Goal: Task Accomplishment & Management: Manage account settings

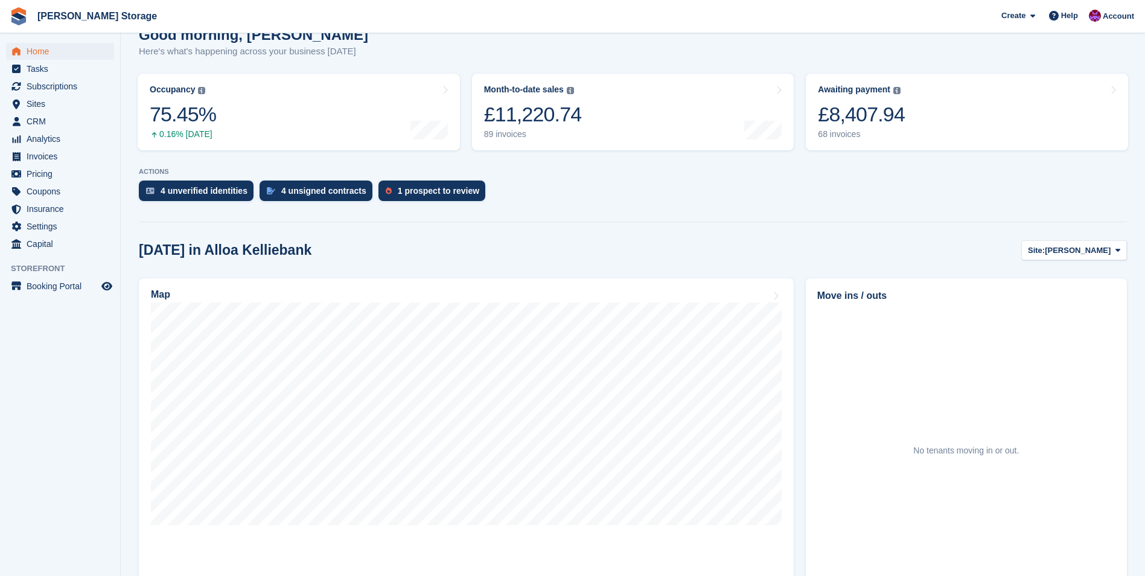
scroll to position [121, 0]
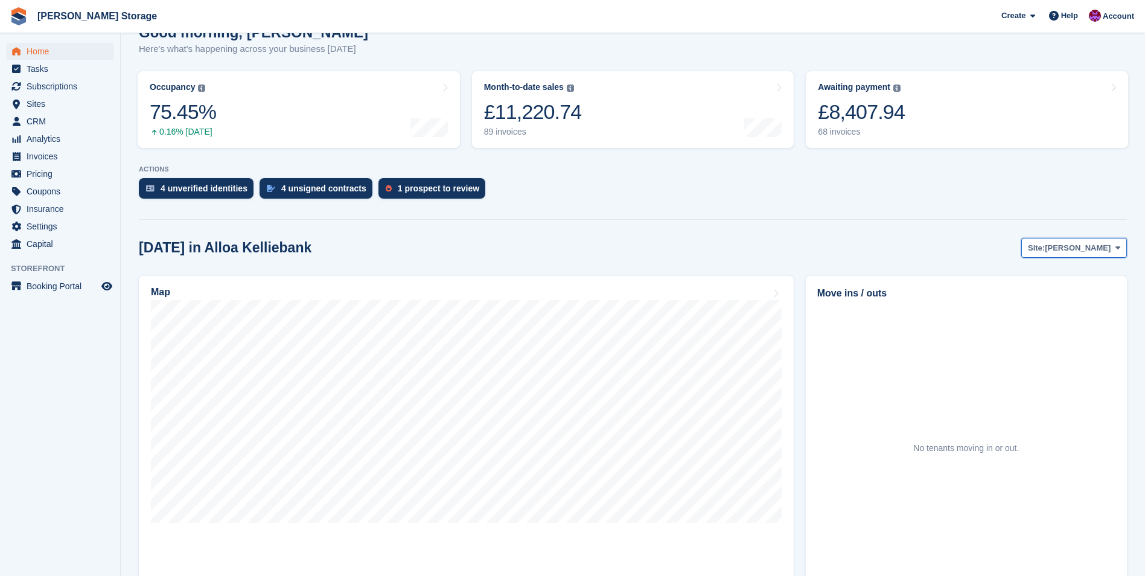
click at [1078, 248] on span "[PERSON_NAME]" at bounding box center [1078, 248] width 66 height 12
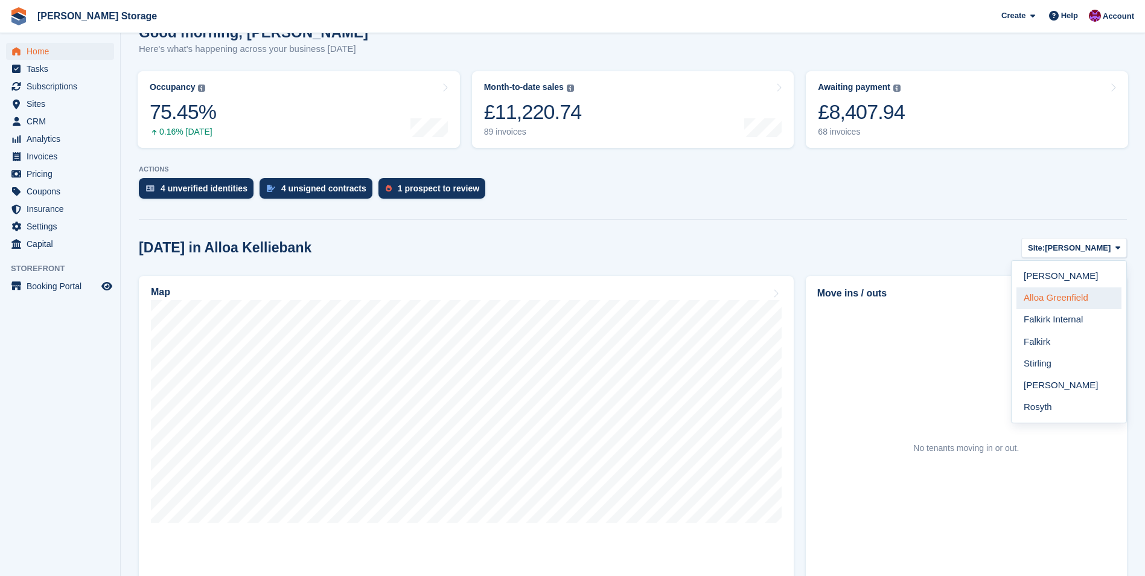
click at [1065, 294] on link "Alloa Greenfield" at bounding box center [1068, 298] width 105 height 22
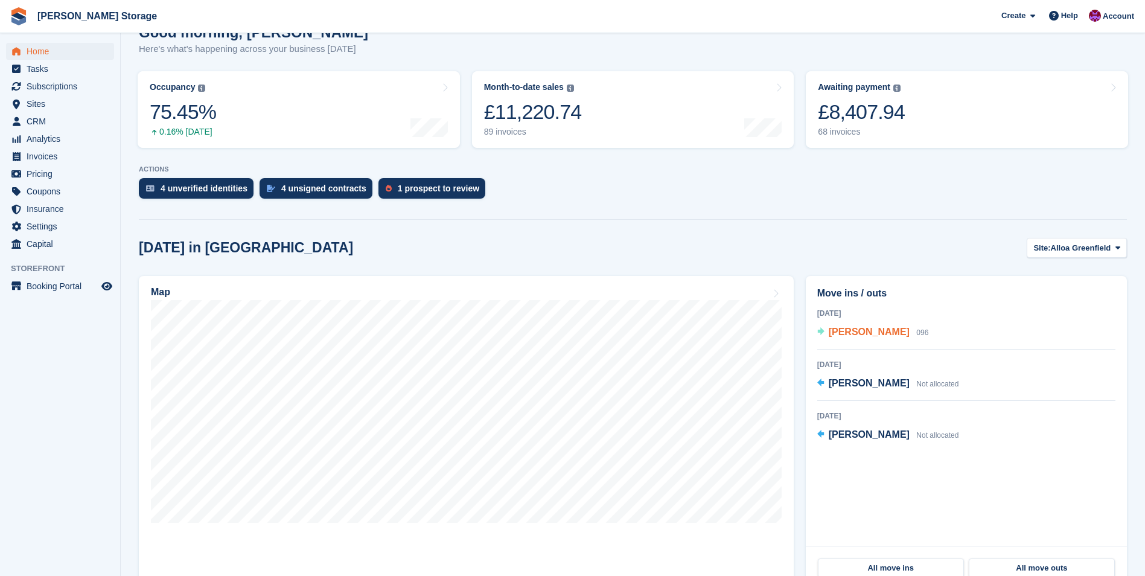
click at [863, 333] on span "KELLY-ANN MCFARLANE" at bounding box center [869, 332] width 81 height 10
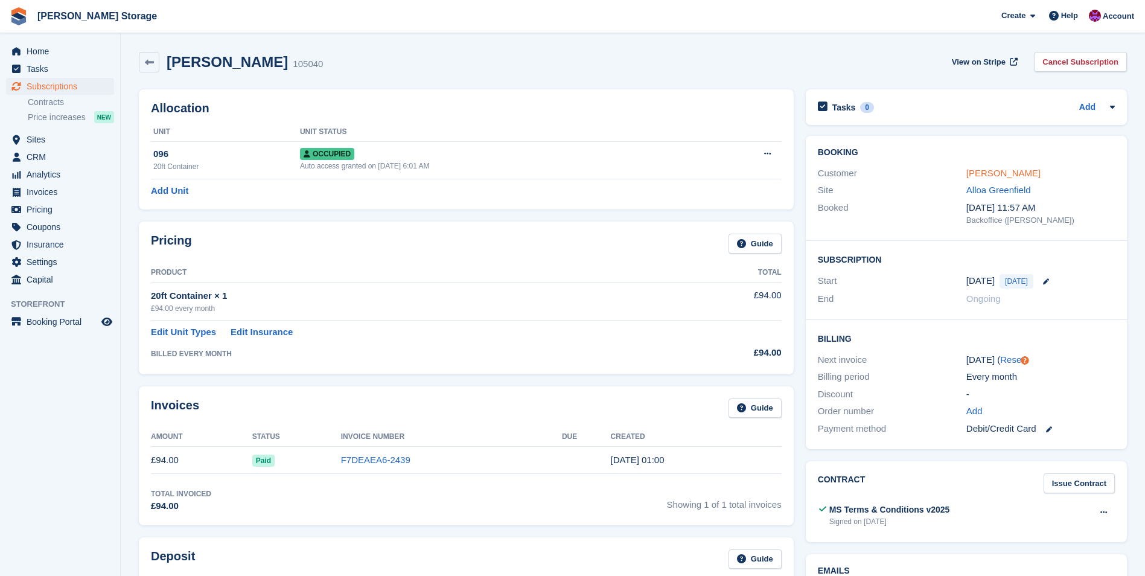
click at [1005, 170] on link "KELLY-ANN MCFARLANE" at bounding box center [1003, 173] width 74 height 10
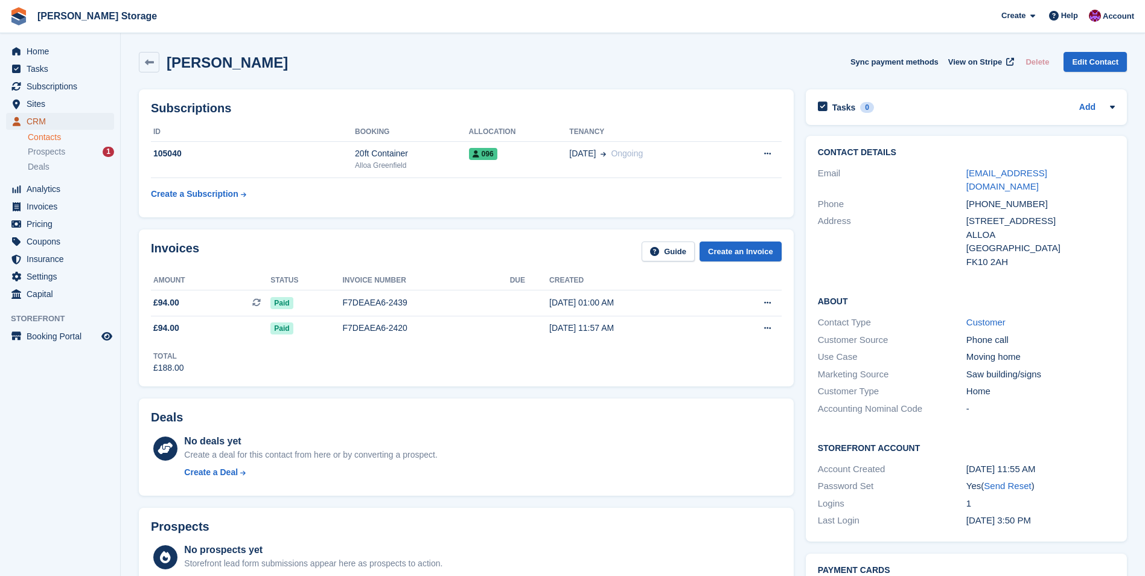
click at [35, 120] on span "CRM" at bounding box center [63, 121] width 72 height 17
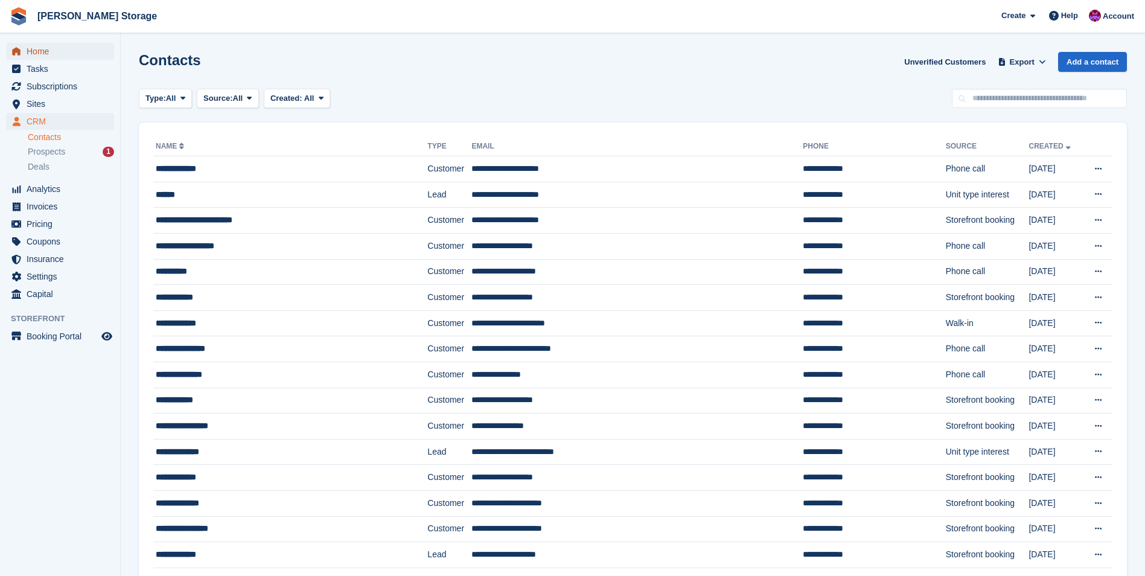
click at [48, 49] on span "Home" at bounding box center [63, 51] width 72 height 17
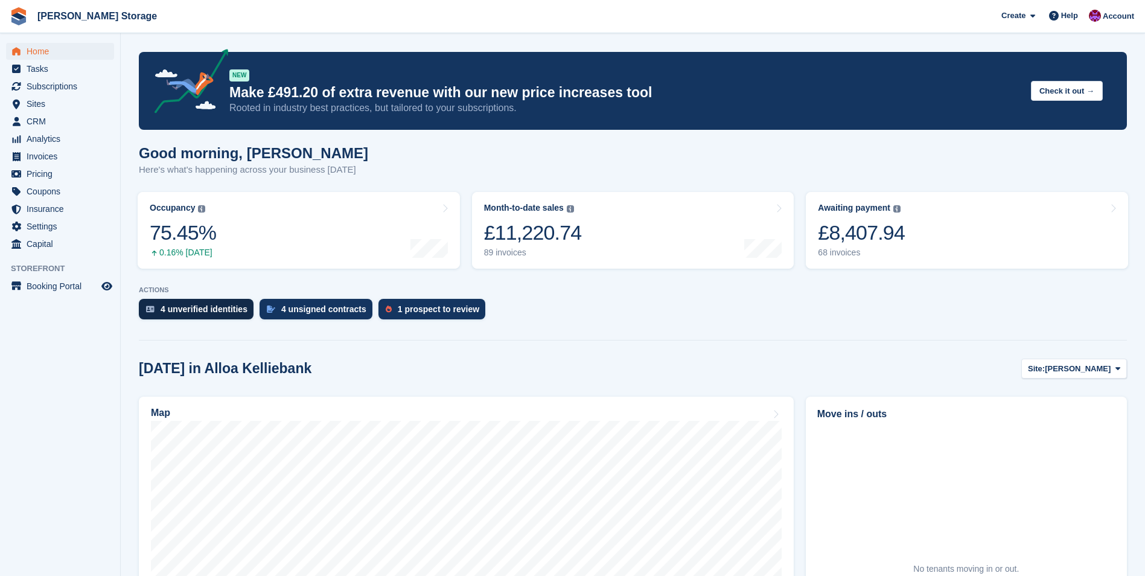
click at [192, 309] on div "4 unverified identities" at bounding box center [204, 309] width 87 height 10
click at [302, 304] on div "4 unsigned contracts" at bounding box center [323, 309] width 85 height 10
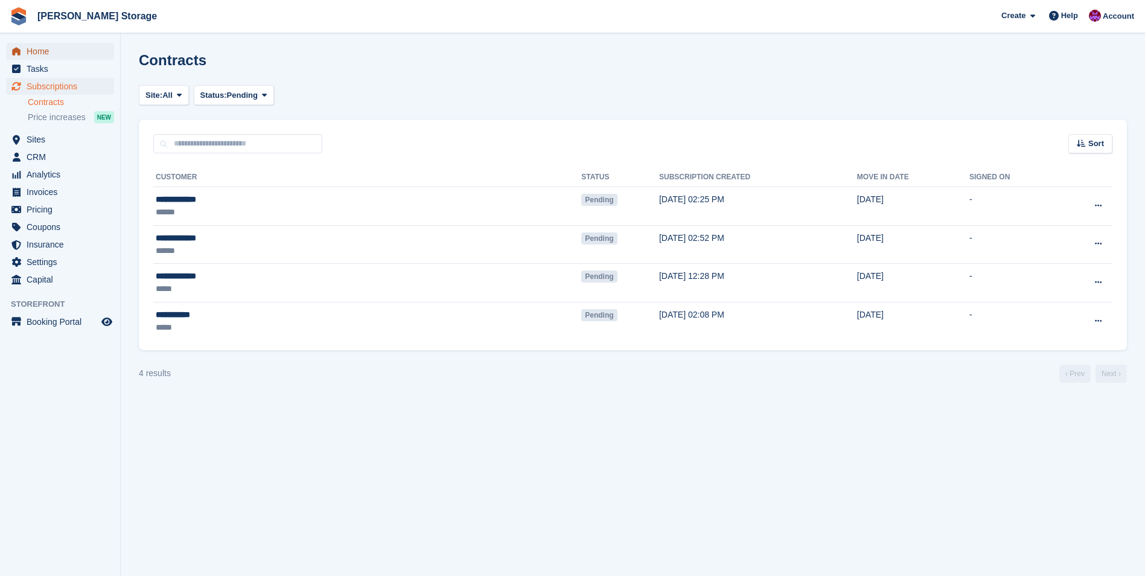
click at [38, 53] on span "Home" at bounding box center [63, 51] width 72 height 17
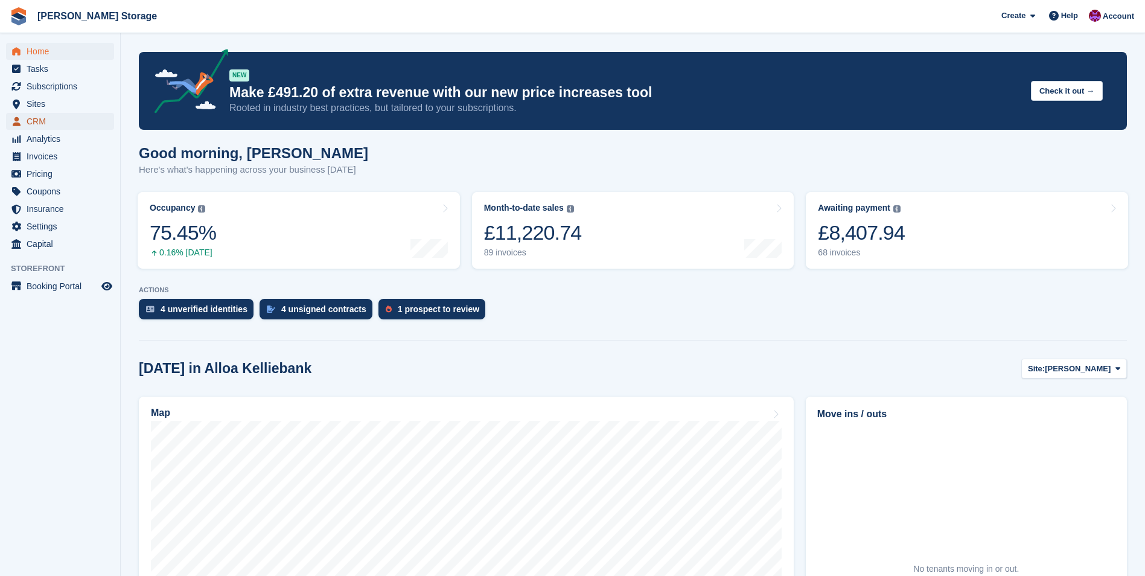
click at [30, 120] on span "CRM" at bounding box center [63, 121] width 72 height 17
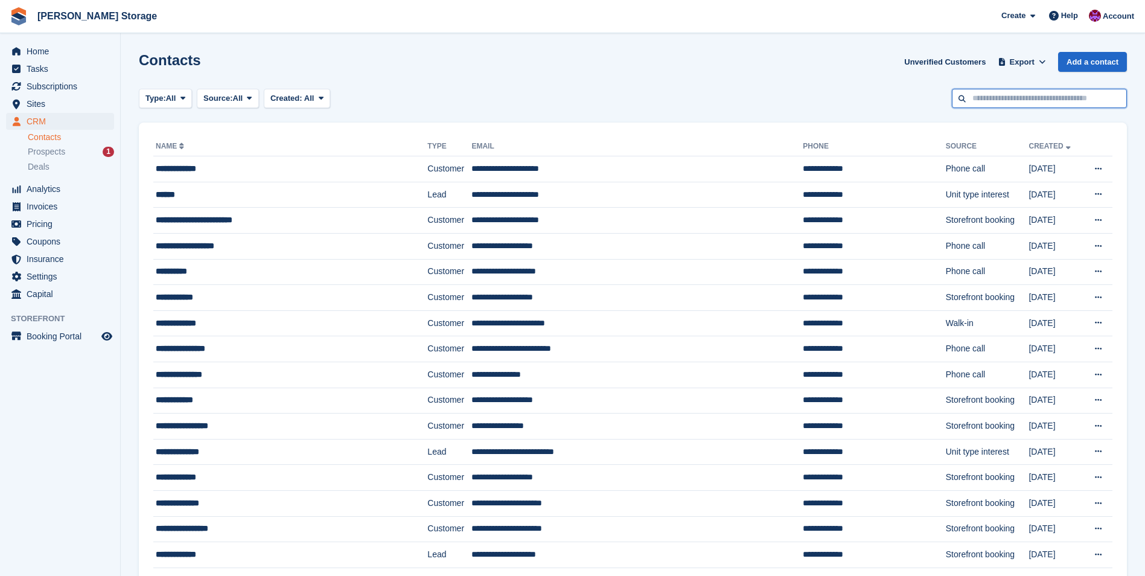
click at [1009, 98] on input "text" at bounding box center [1039, 99] width 175 height 20
type input "****"
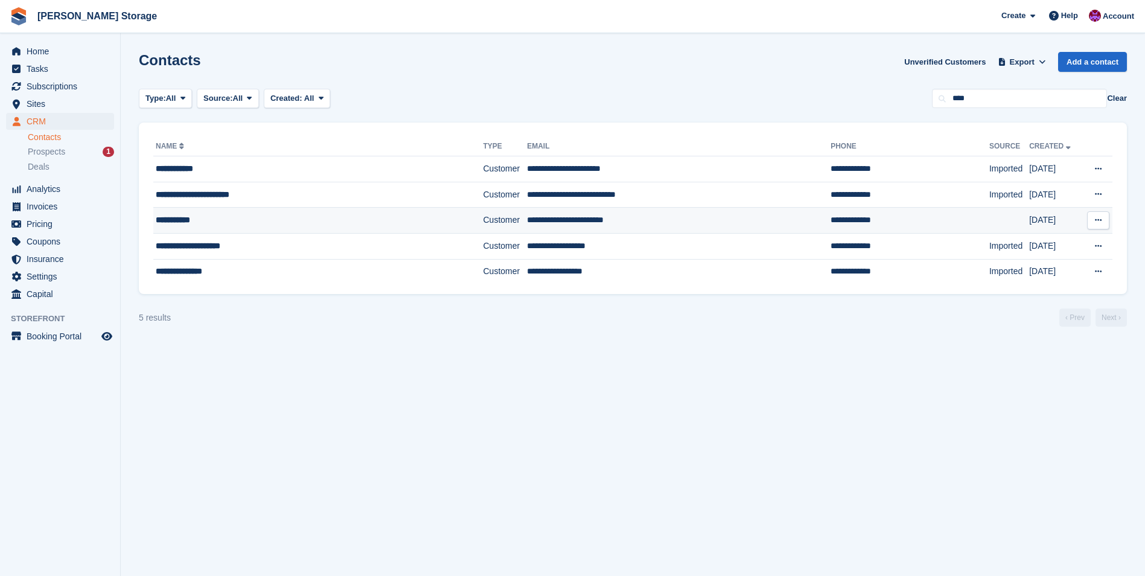
click at [418, 215] on div "**********" at bounding box center [292, 220] width 273 height 13
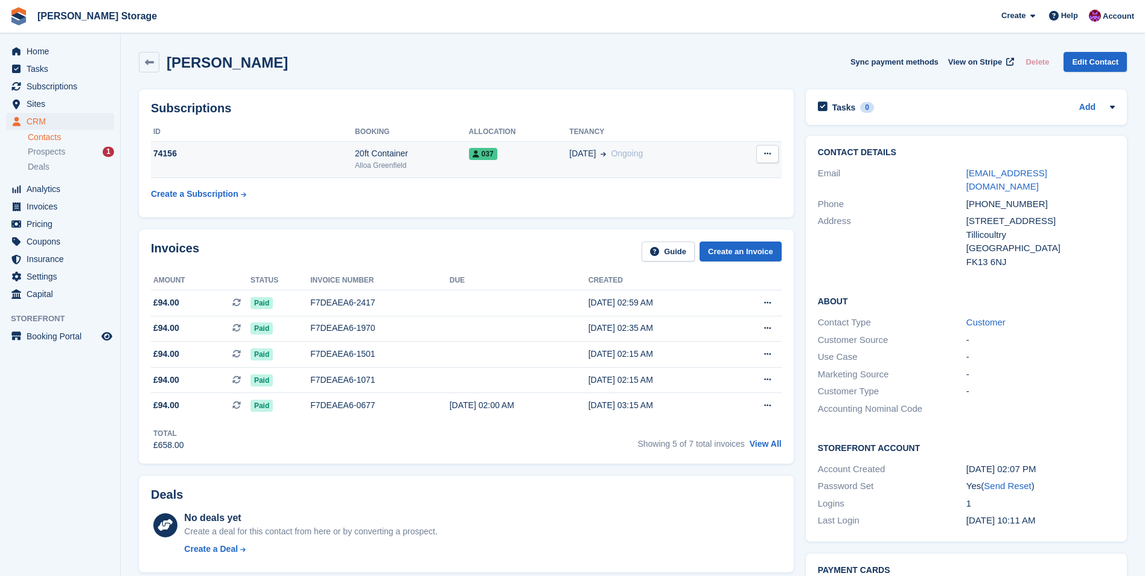
click at [527, 162] on td "037" at bounding box center [519, 159] width 101 height 37
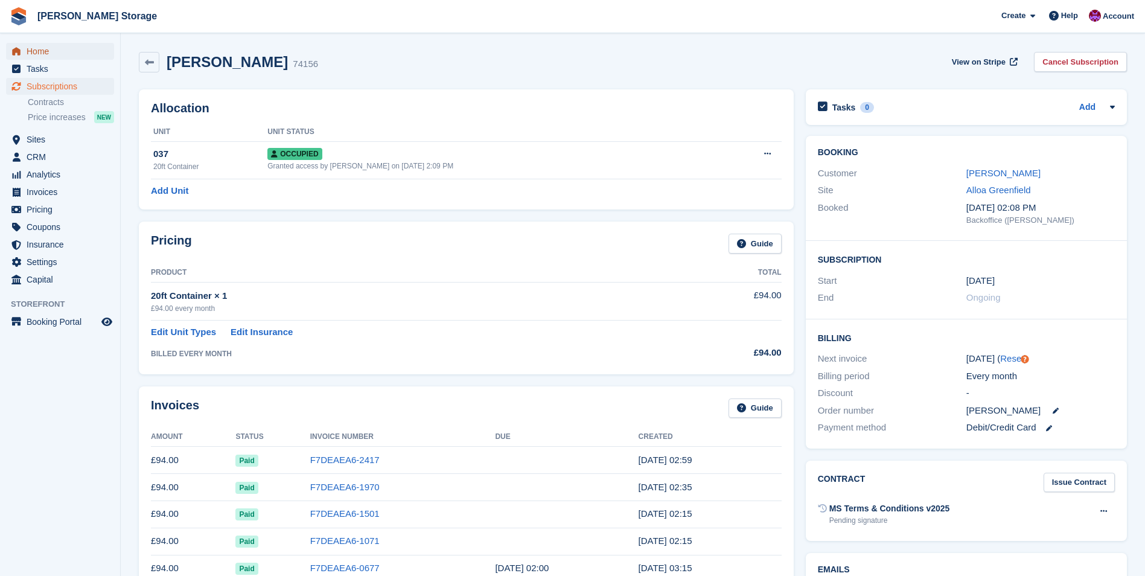
click at [30, 53] on span "Home" at bounding box center [63, 51] width 72 height 17
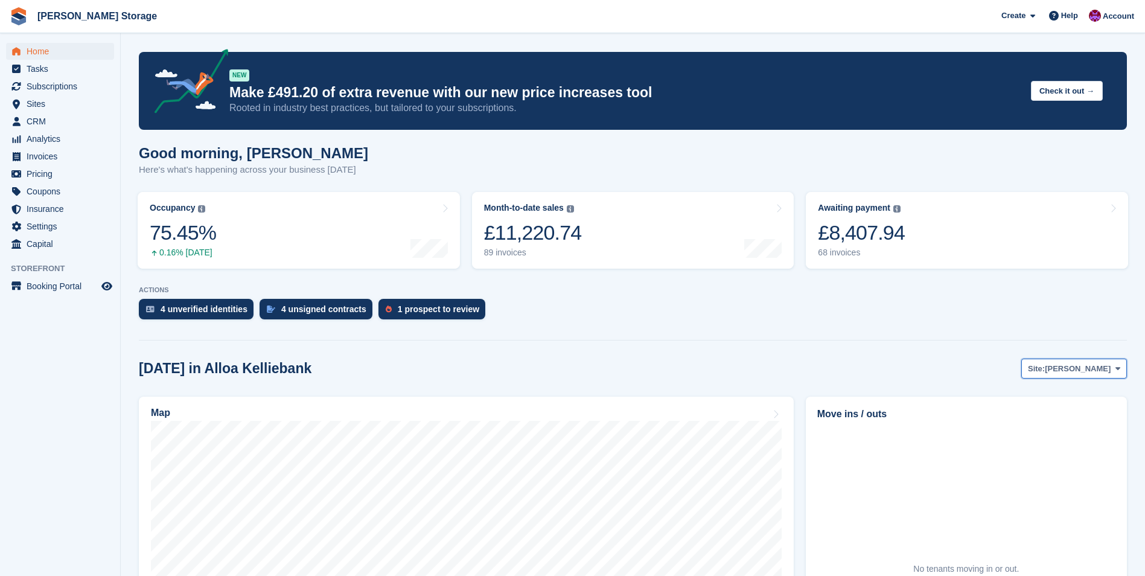
click at [1074, 360] on button "Site: Alloa Kelliebank" at bounding box center [1074, 369] width 106 height 20
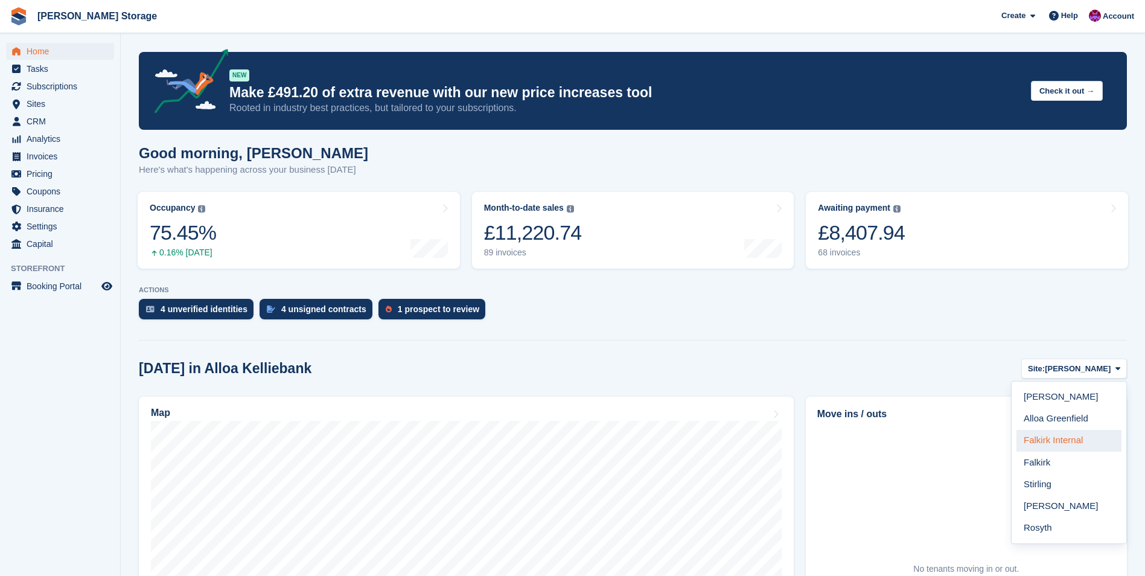
click at [1090, 448] on link "Falkirk Internal" at bounding box center [1068, 441] width 105 height 22
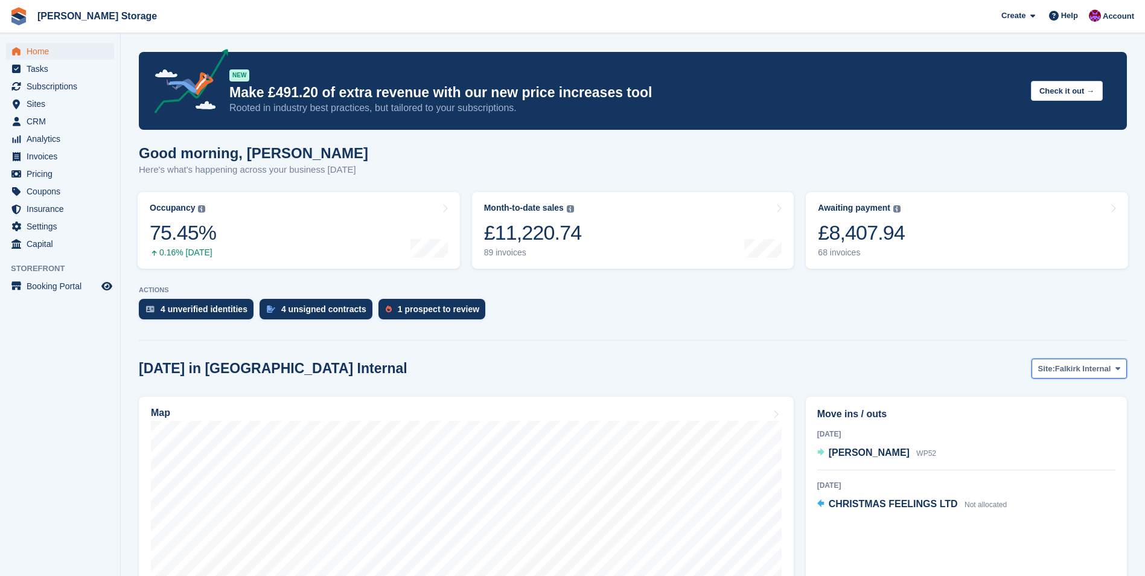
click at [1092, 372] on span "Falkirk Internal" at bounding box center [1083, 369] width 56 height 12
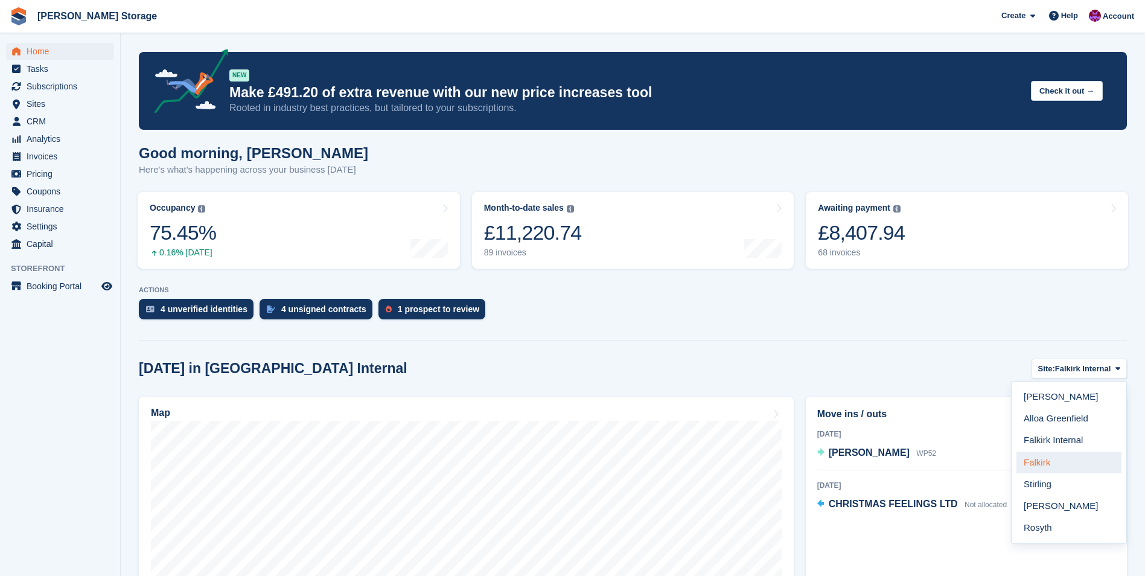
click at [1074, 456] on link "Falkirk" at bounding box center [1068, 462] width 105 height 22
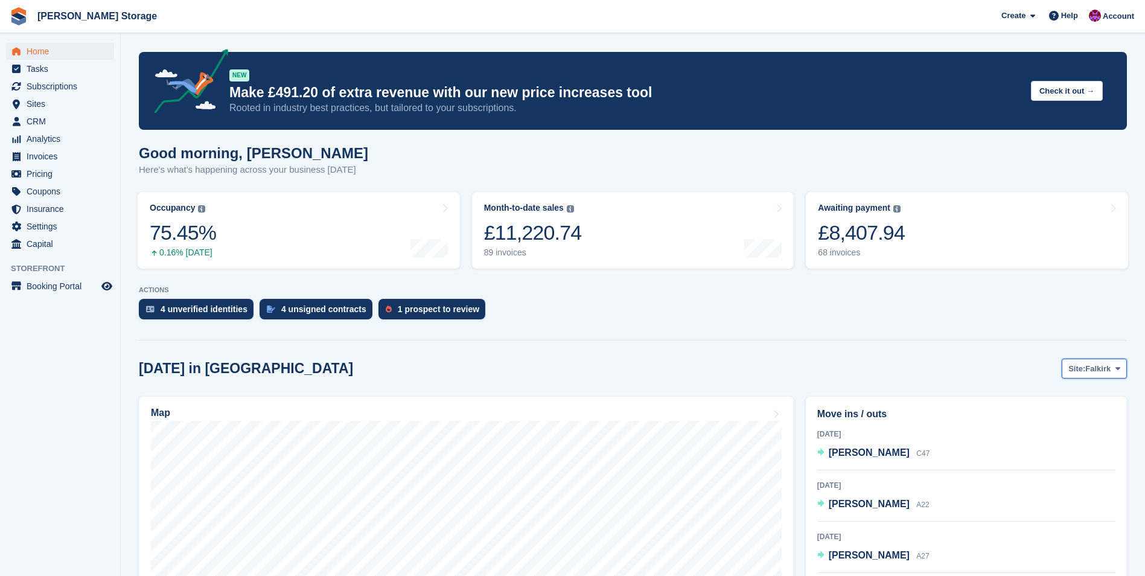
click at [1090, 371] on span "Falkirk" at bounding box center [1097, 369] width 25 height 12
click at [1062, 359] on button "Site: Falkirk" at bounding box center [1094, 369] width 65 height 20
click at [72, 418] on aside "Home Tasks Subscriptions Subscriptions Subscriptions Contracts Price increases …" at bounding box center [60, 290] width 120 height 515
click at [49, 118] on span "CRM" at bounding box center [63, 121] width 72 height 17
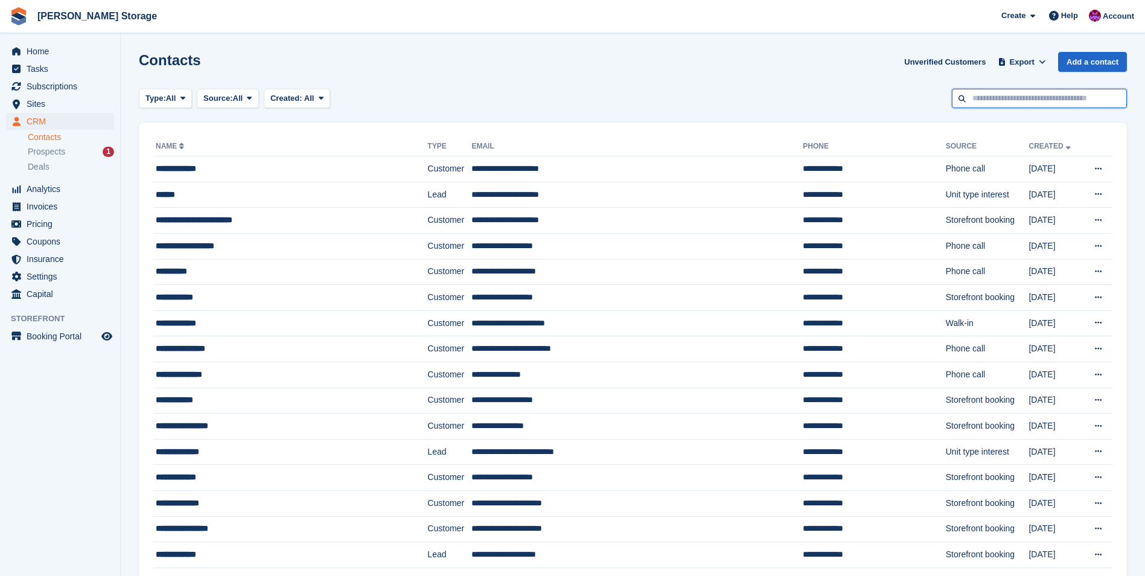
click at [997, 100] on input "text" at bounding box center [1039, 99] width 175 height 20
type input "****"
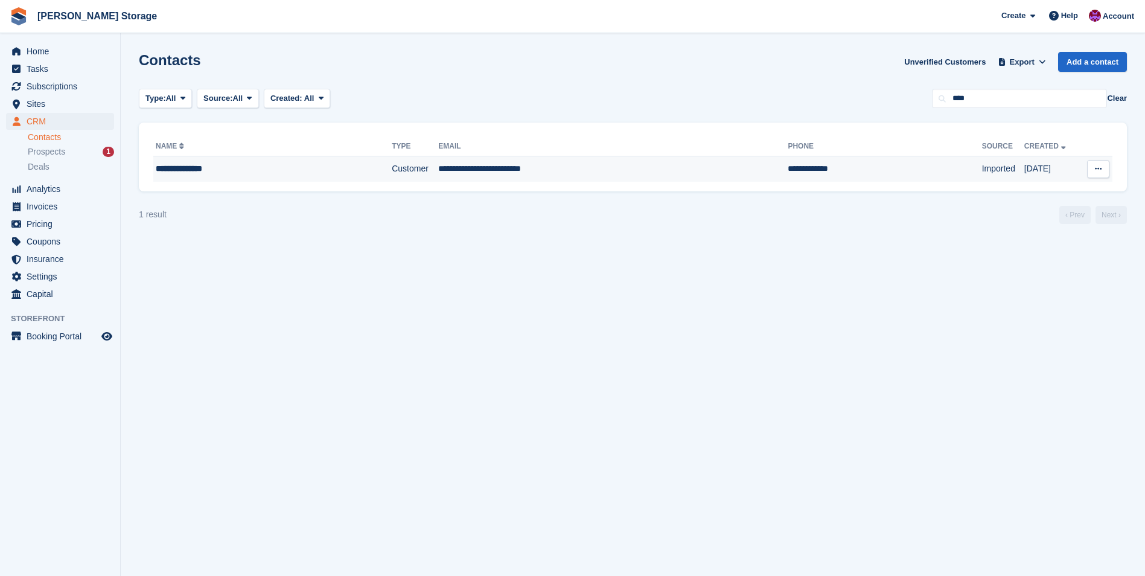
click at [267, 167] on div "**********" at bounding box center [248, 168] width 185 height 13
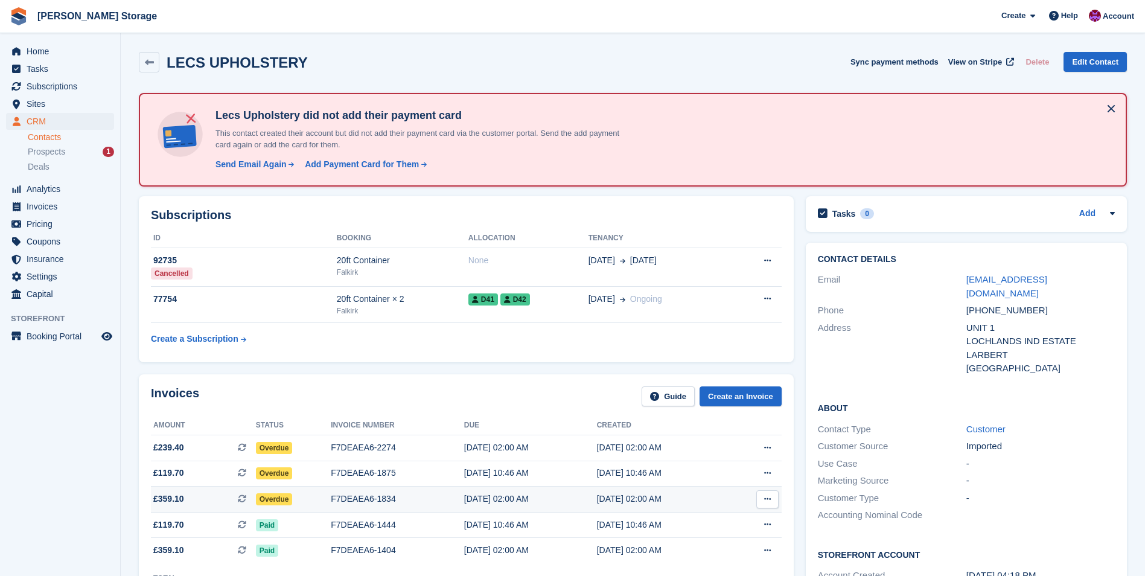
click at [276, 499] on span "Overdue" at bounding box center [274, 499] width 37 height 12
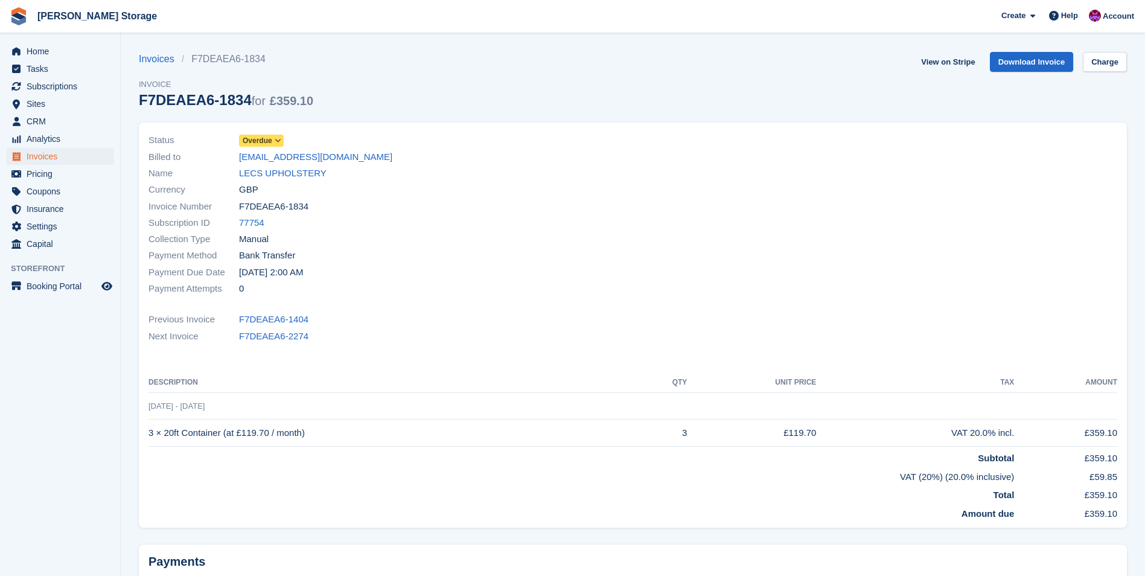
click at [271, 141] on span "Overdue" at bounding box center [258, 140] width 30 height 11
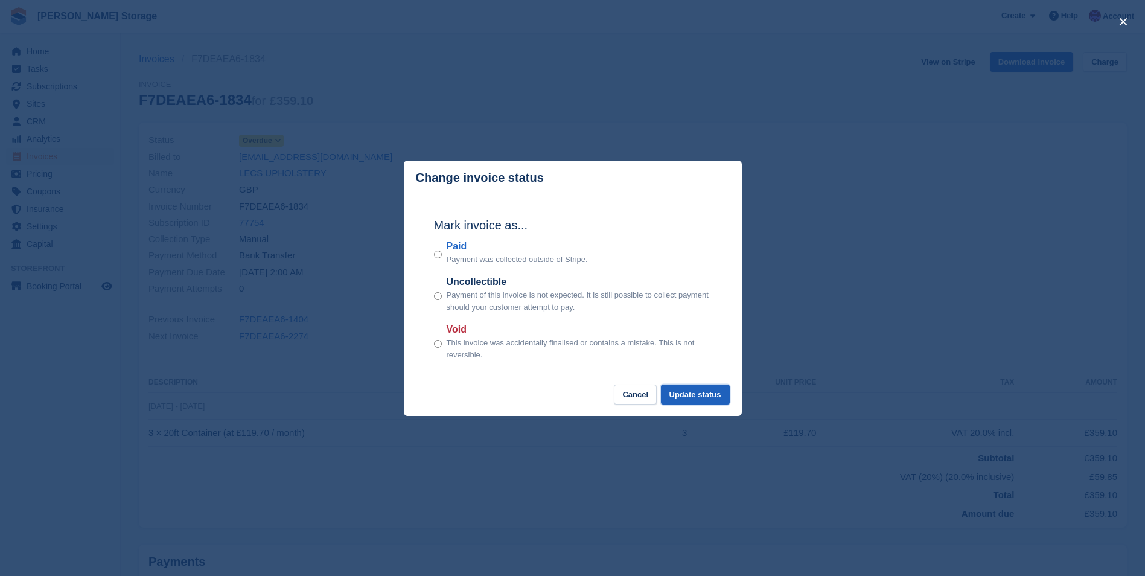
click at [691, 395] on button "Update status" at bounding box center [695, 394] width 69 height 20
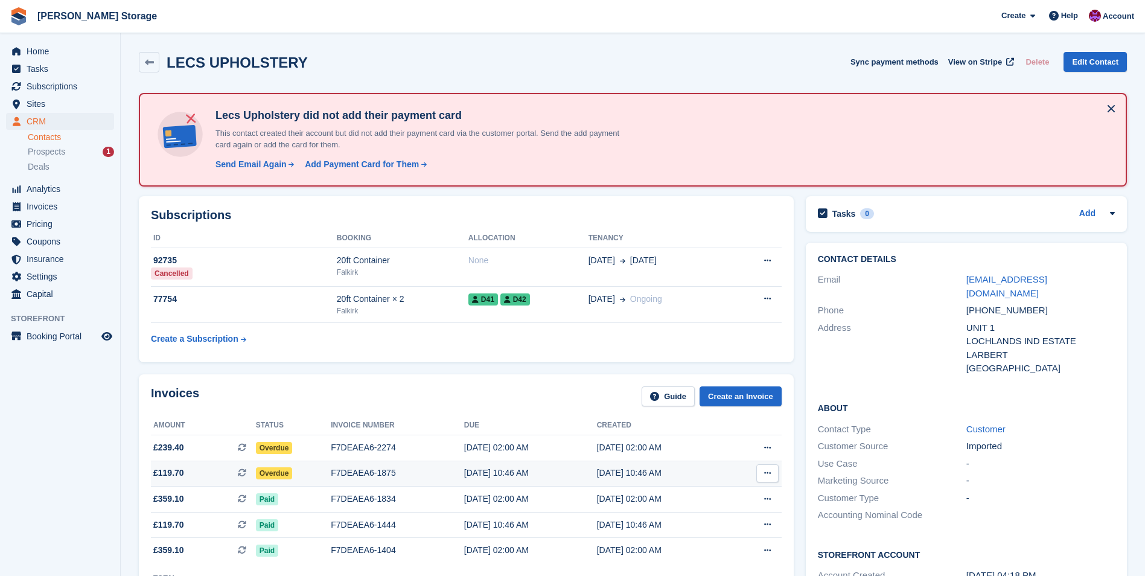
click at [263, 473] on span "Overdue" at bounding box center [274, 473] width 37 height 12
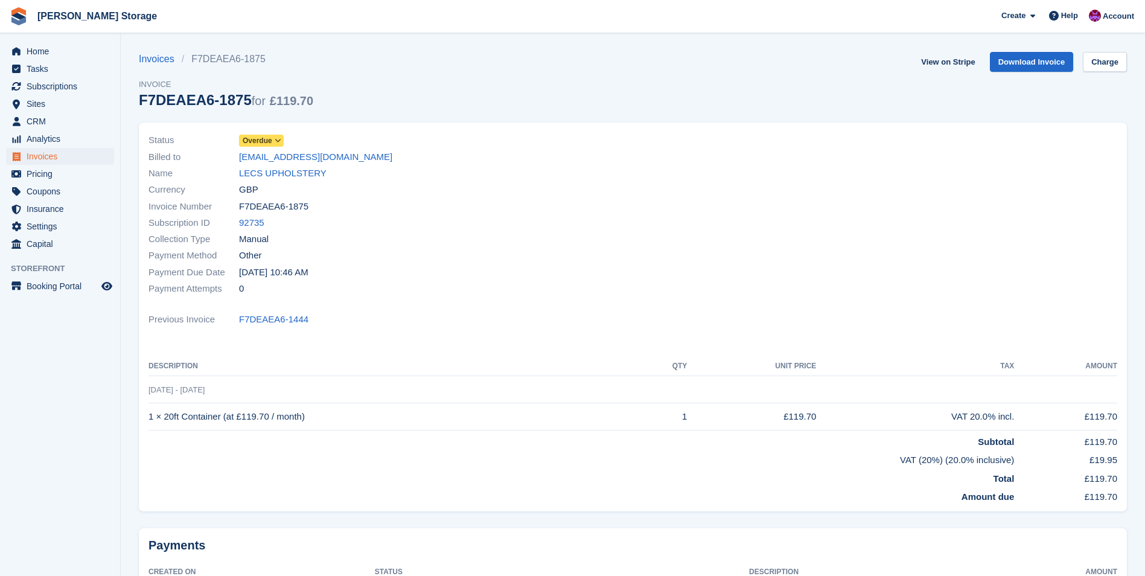
click at [275, 139] on icon at bounding box center [278, 140] width 7 height 7
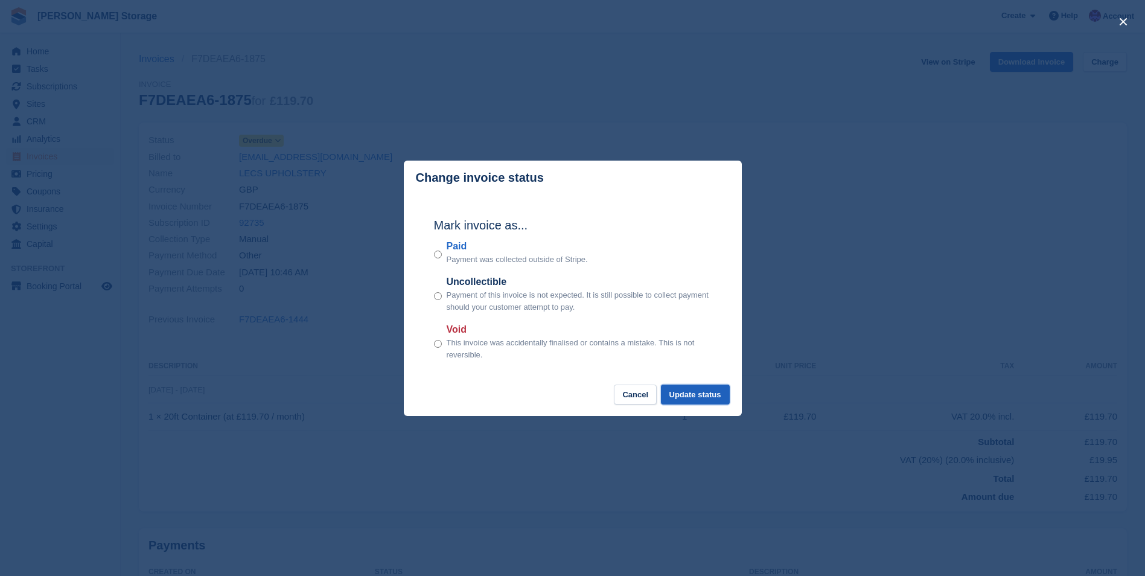
click at [681, 390] on button "Update status" at bounding box center [695, 394] width 69 height 20
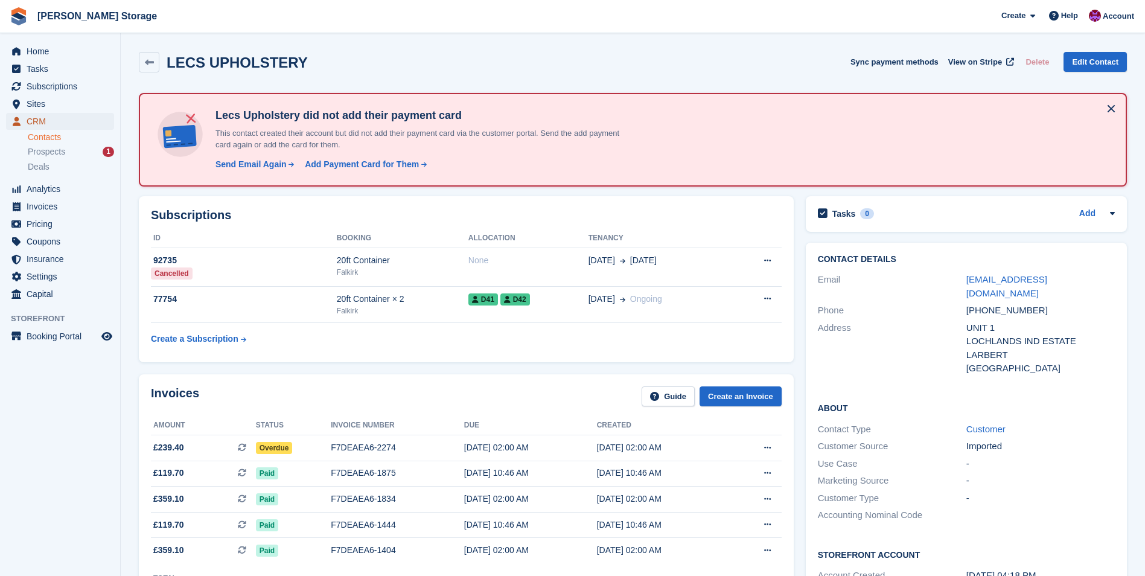
drag, startPoint x: 53, startPoint y: 122, endPoint x: 581, endPoint y: 120, distance: 528.1
click at [53, 121] on span "CRM" at bounding box center [63, 121] width 72 height 17
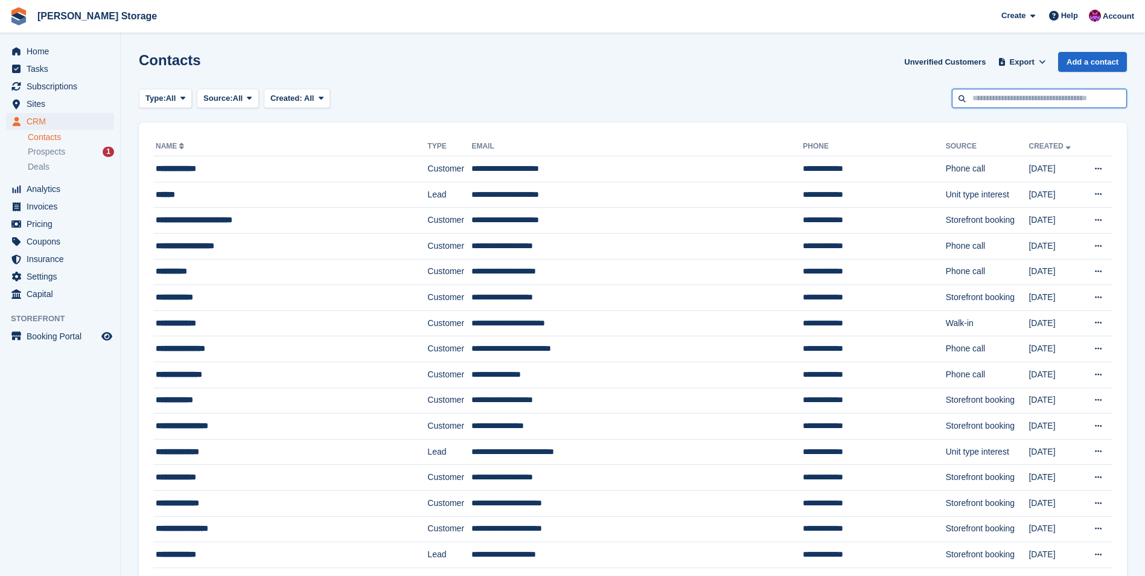
click at [1021, 100] on input "text" at bounding box center [1039, 99] width 175 height 20
type input "******"
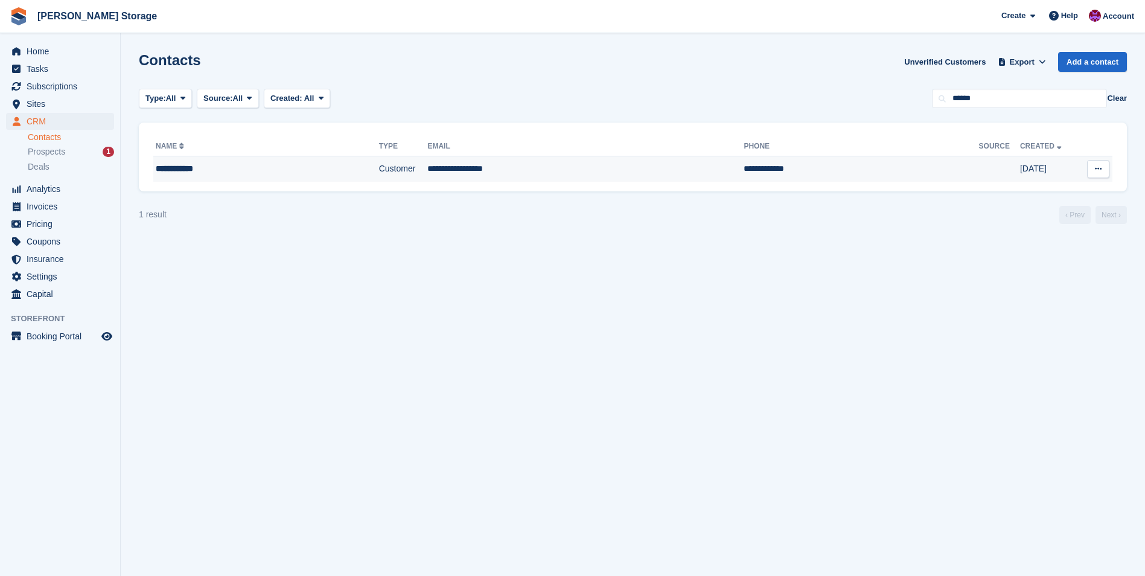
click at [482, 172] on td "**********" at bounding box center [585, 168] width 316 height 25
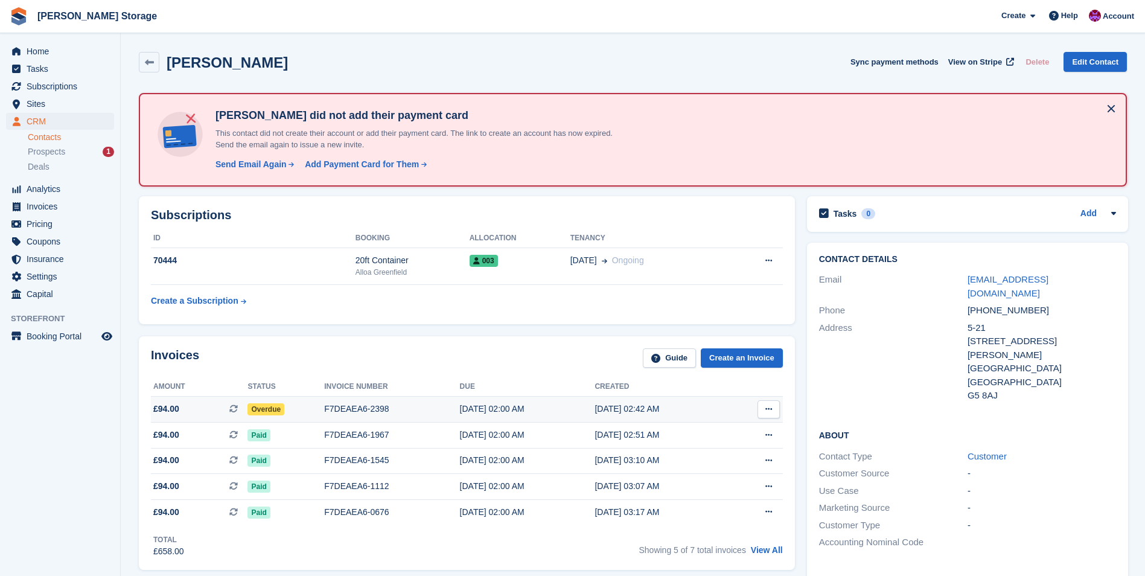
click at [256, 408] on span "Overdue" at bounding box center [265, 409] width 37 height 12
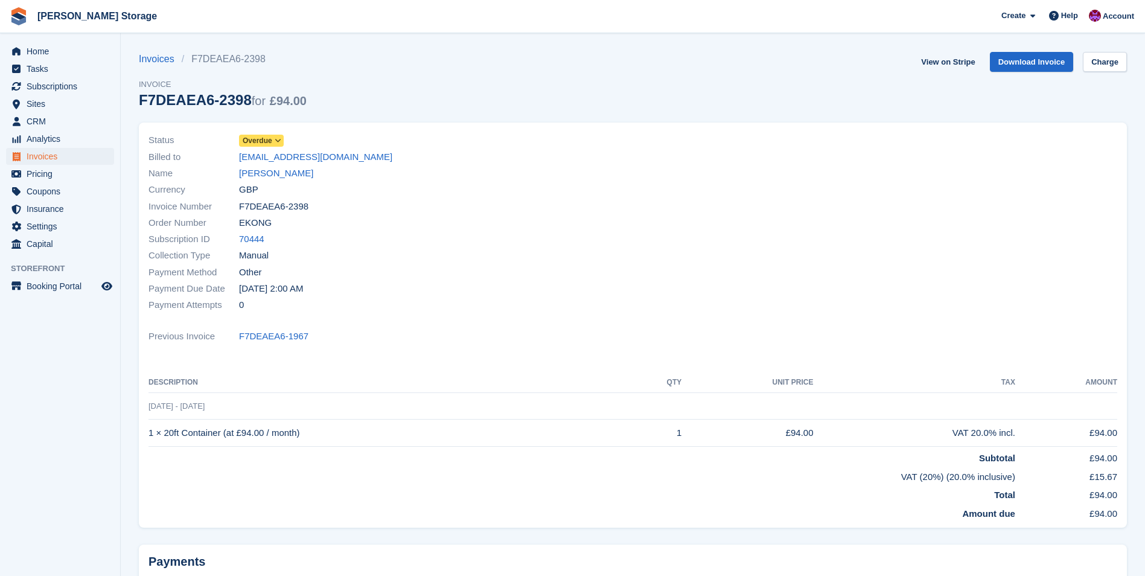
click at [269, 137] on span "Overdue" at bounding box center [258, 140] width 30 height 11
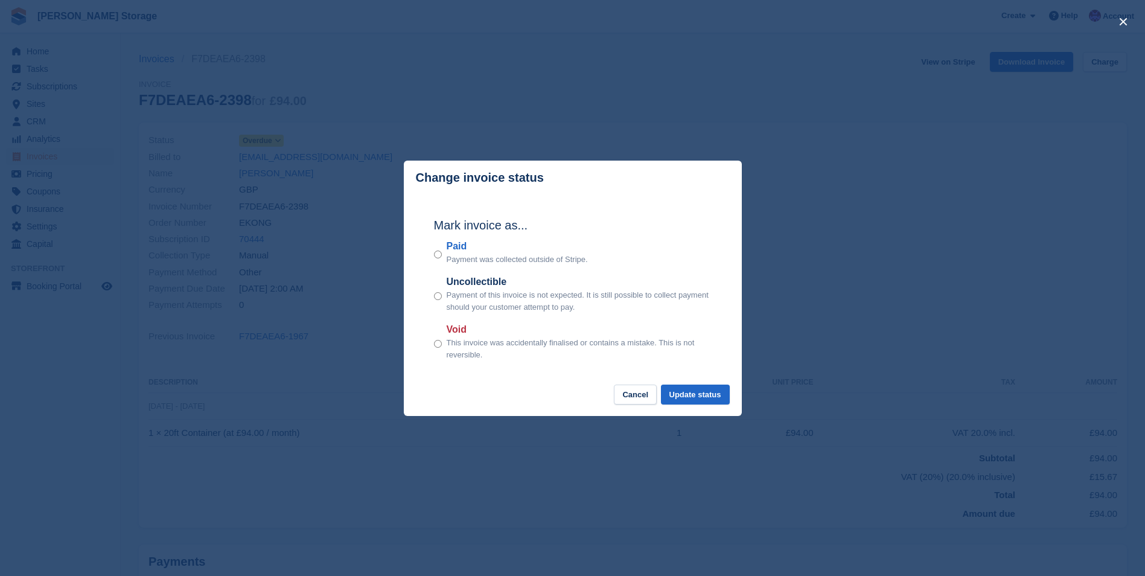
click at [433, 254] on div "Mark invoice as... Paid Payment was collected outside of Stripe. Uncollectible …" at bounding box center [573, 290] width 302 height 190
click at [689, 391] on button "Update status" at bounding box center [695, 394] width 69 height 20
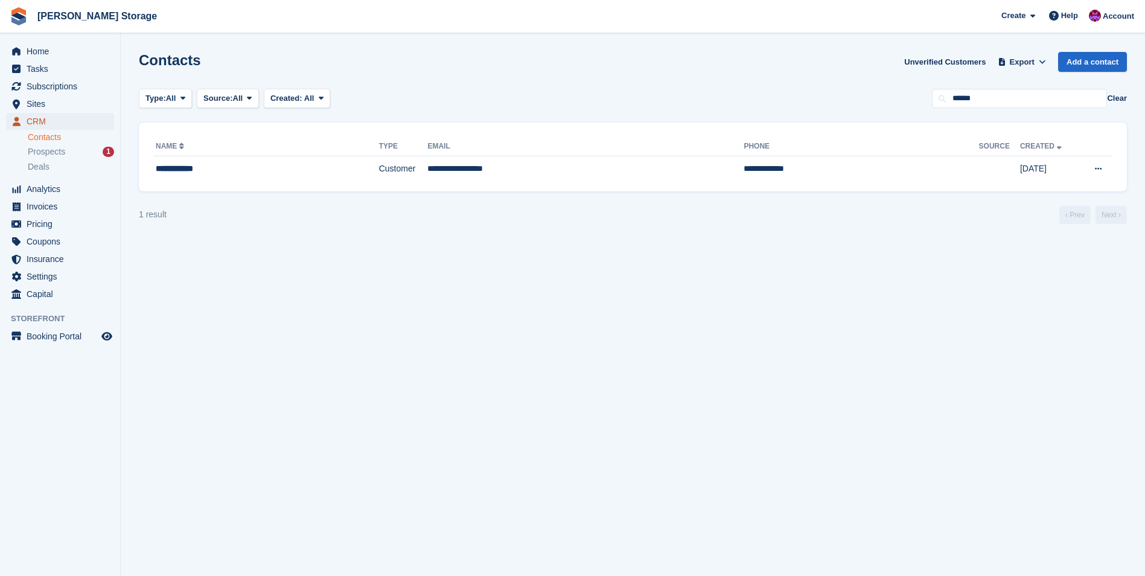
click at [39, 123] on span "CRM" at bounding box center [63, 121] width 72 height 17
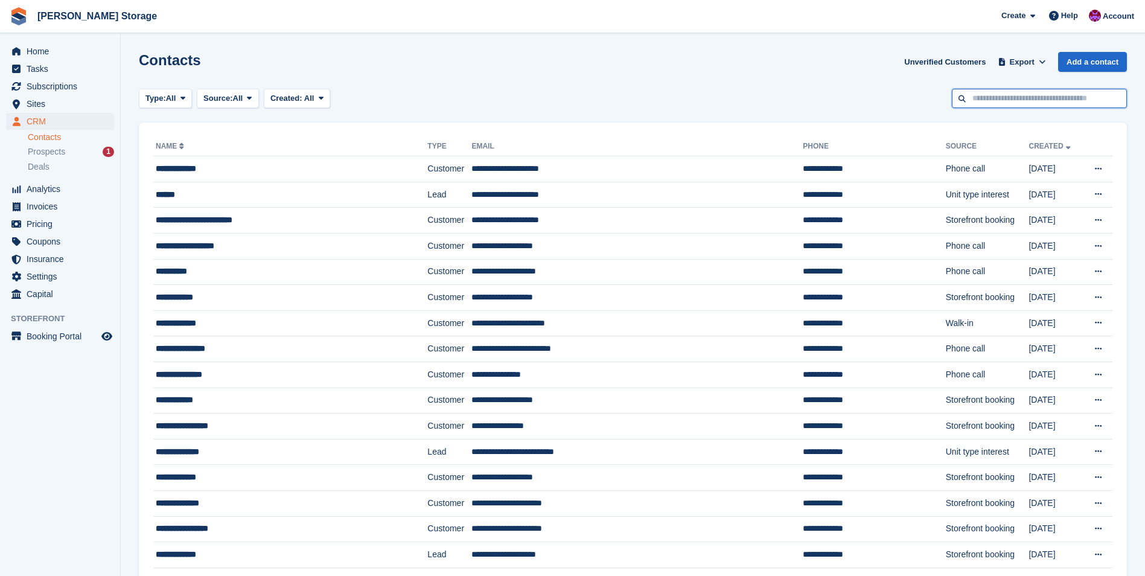
click at [978, 103] on input "text" at bounding box center [1039, 99] width 175 height 20
type input "****"
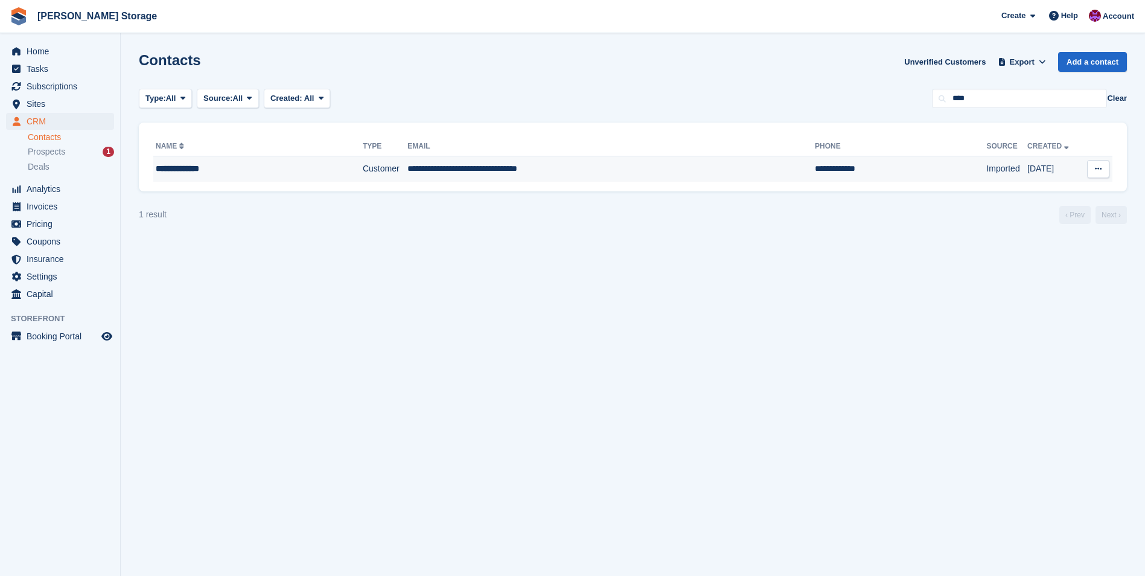
click at [497, 177] on td "**********" at bounding box center [610, 168] width 407 height 25
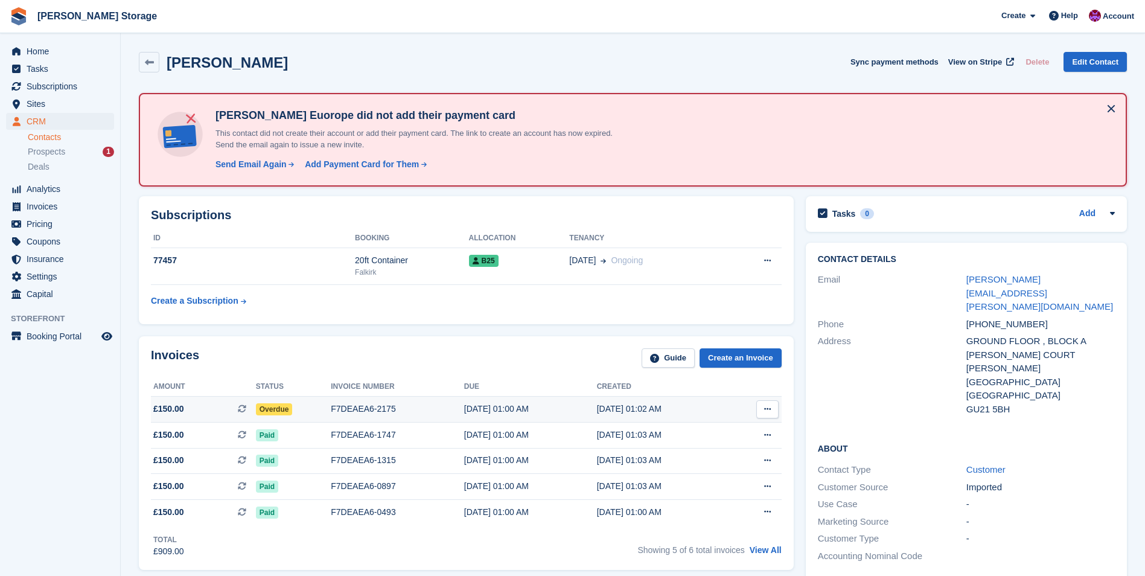
click at [272, 407] on span "Overdue" at bounding box center [274, 409] width 37 height 12
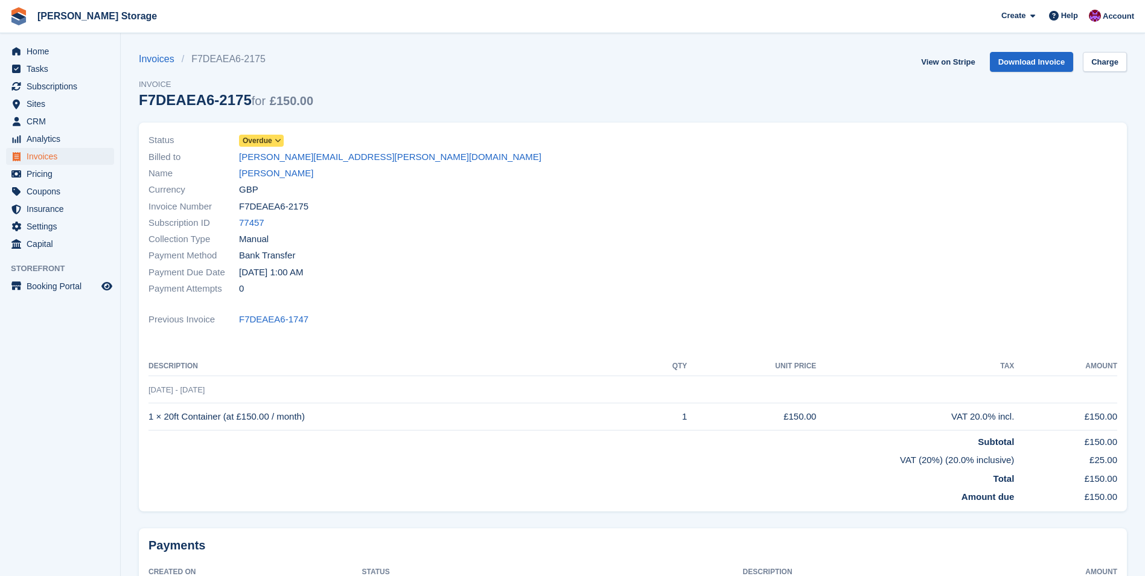
click at [271, 136] on span "Overdue" at bounding box center [258, 140] width 30 height 11
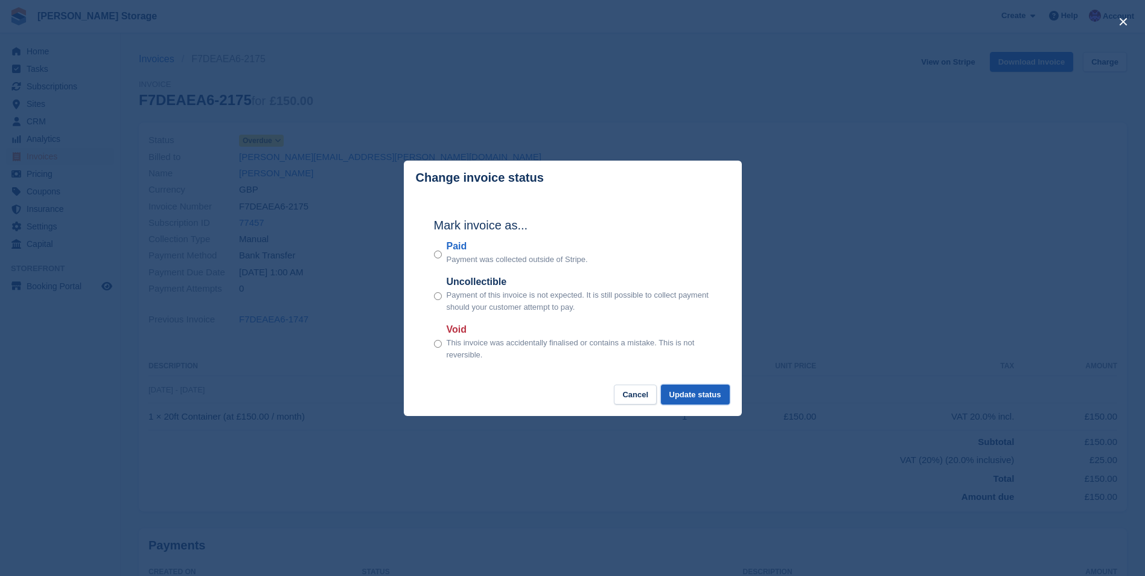
click at [689, 394] on button "Update status" at bounding box center [695, 394] width 69 height 20
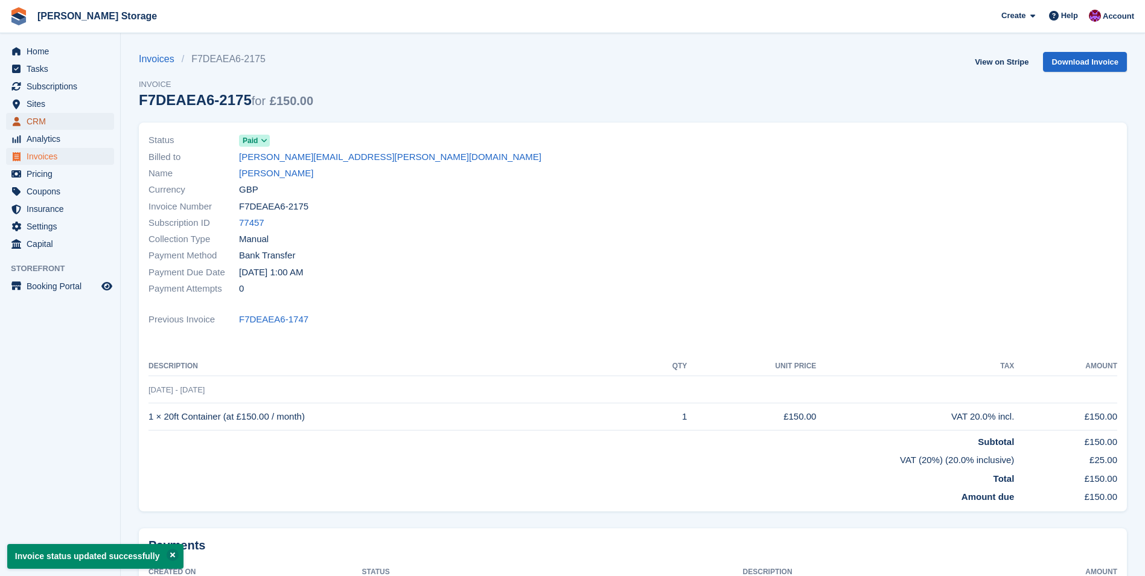
click at [39, 123] on span "CRM" at bounding box center [63, 121] width 72 height 17
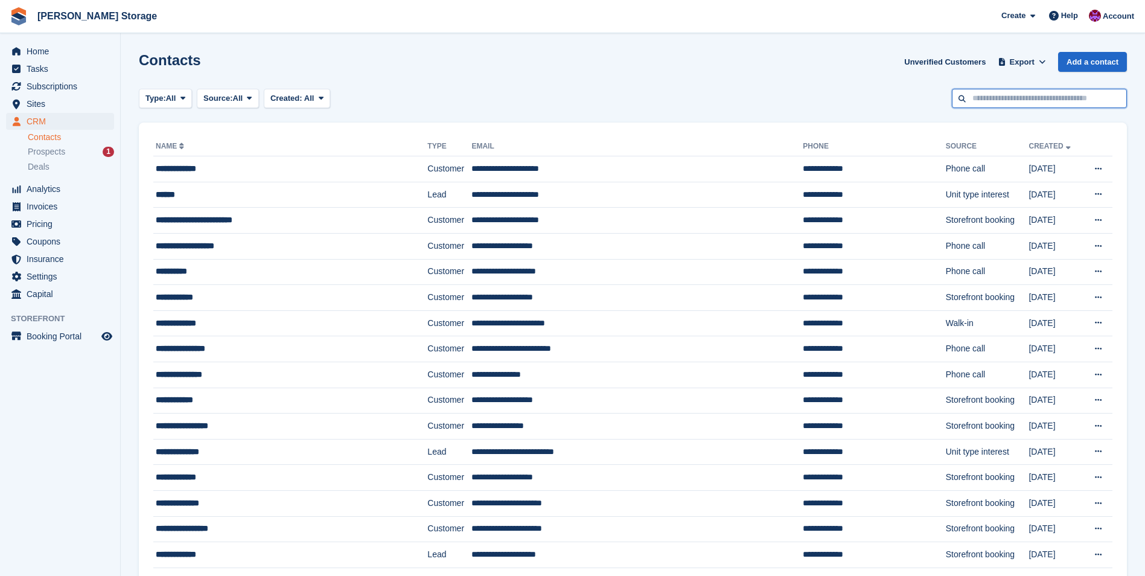
click at [1009, 103] on input "text" at bounding box center [1039, 99] width 175 height 20
type input "*****"
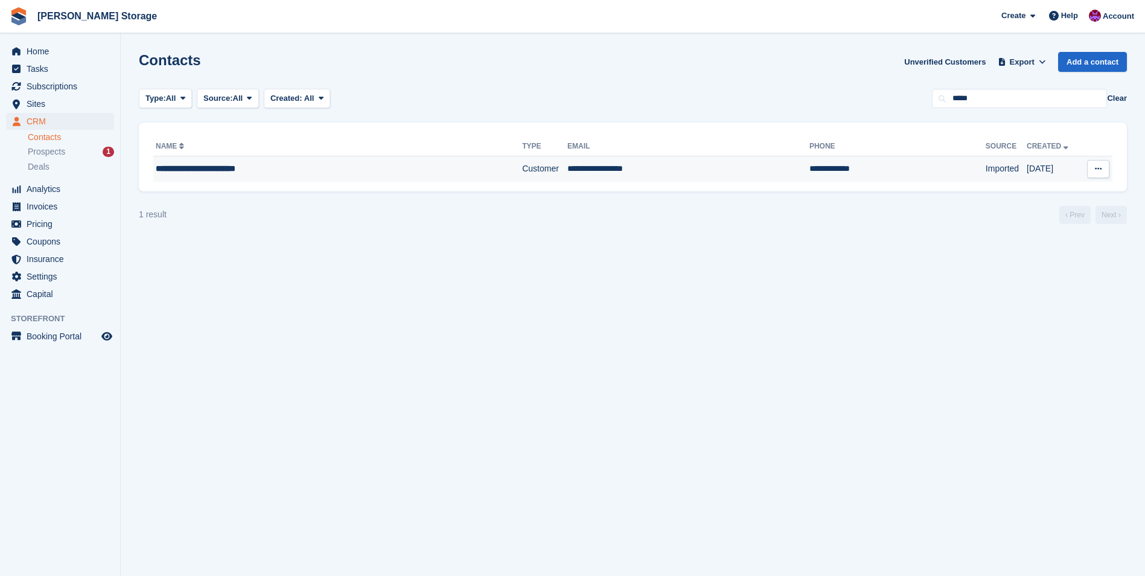
click at [430, 168] on div "**********" at bounding box center [304, 168] width 296 height 13
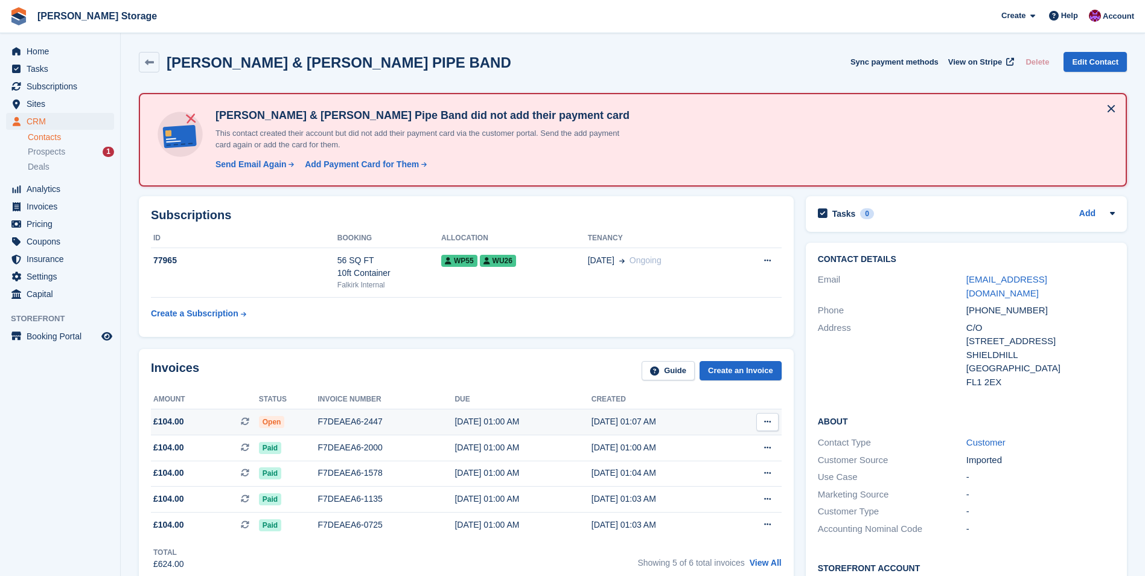
click at [270, 421] on span "Open" at bounding box center [272, 422] width 26 height 12
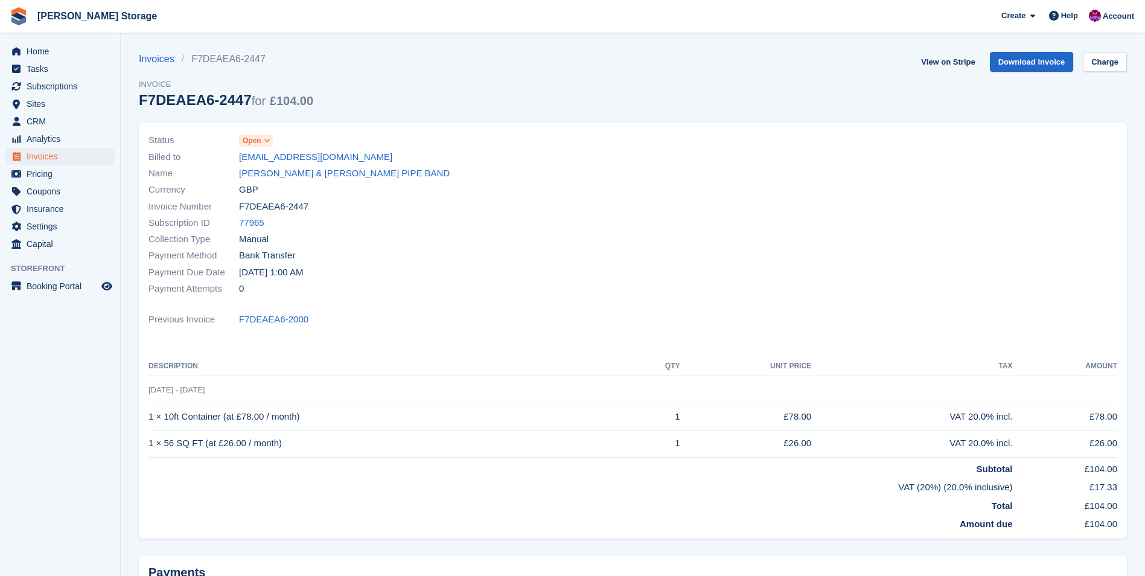
click at [263, 141] on span at bounding box center [268, 141] width 10 height 10
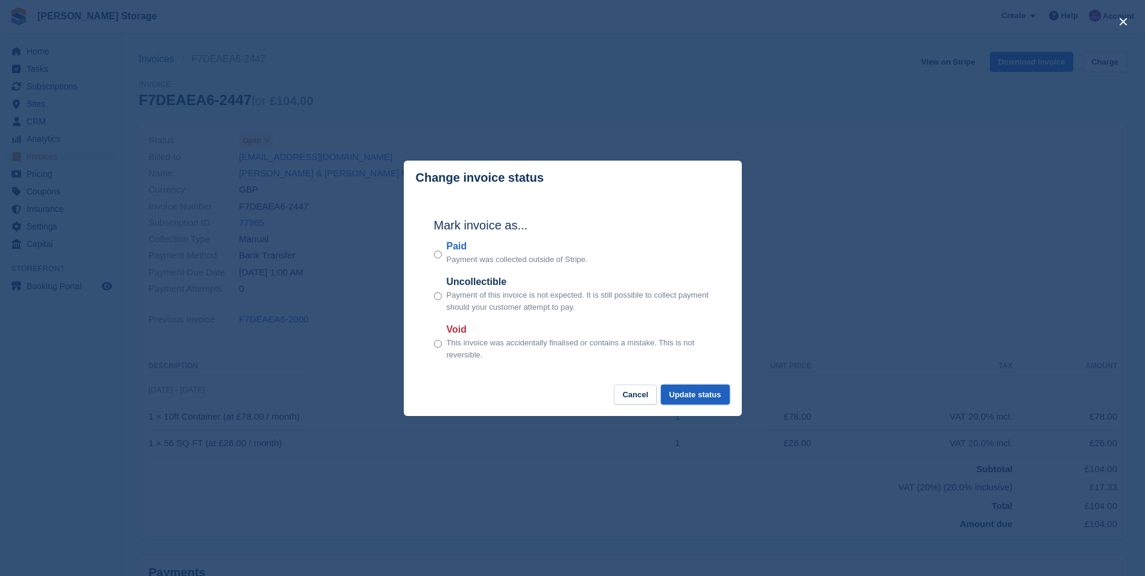
click at [691, 394] on button "Update status" at bounding box center [695, 394] width 69 height 20
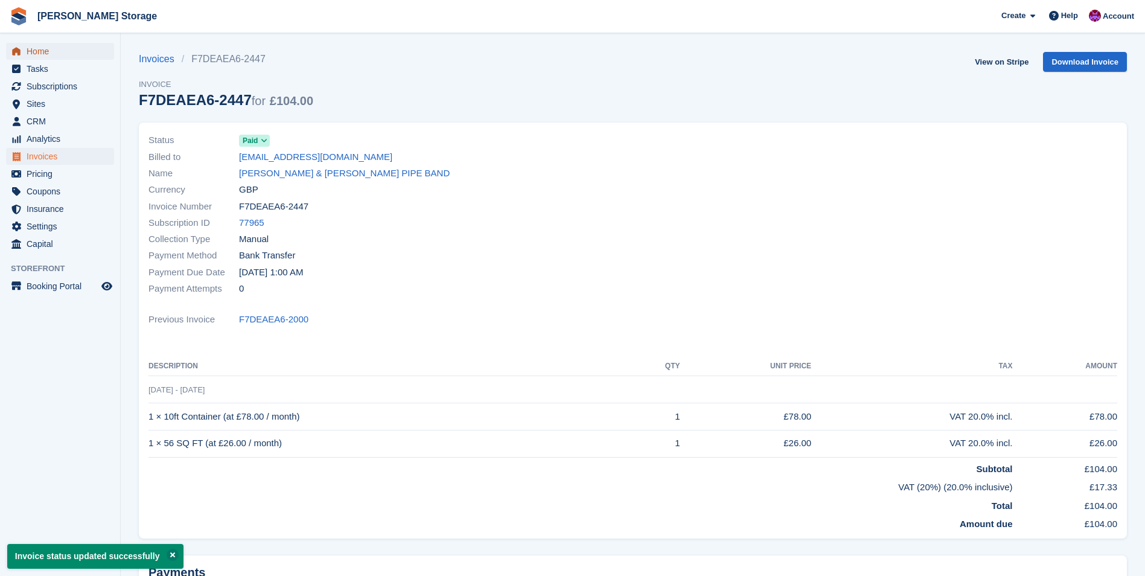
click at [42, 48] on span "Home" at bounding box center [63, 51] width 72 height 17
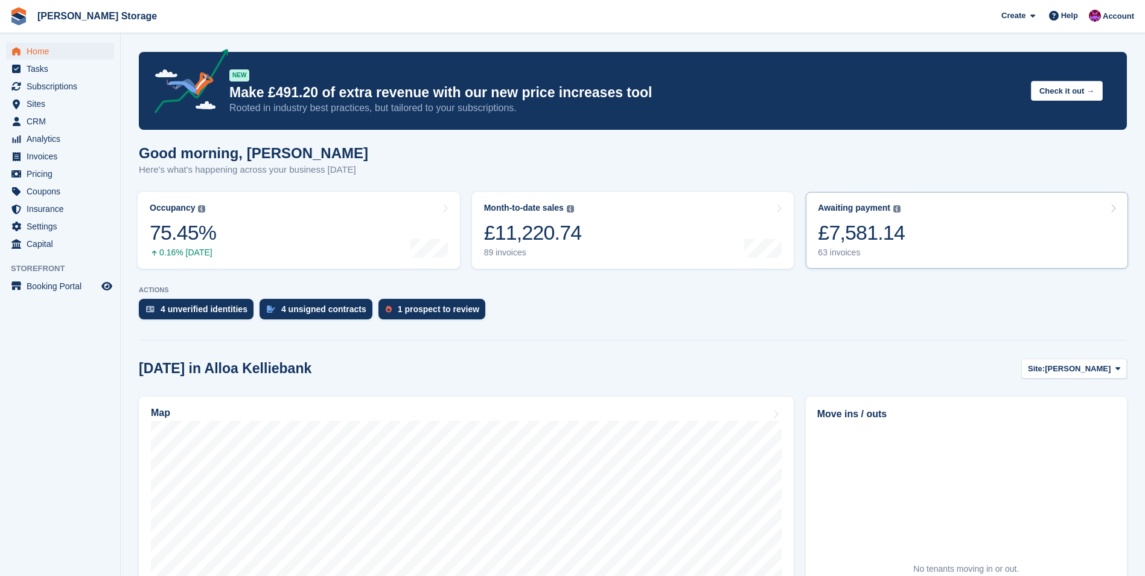
click at [887, 215] on div "Awaiting payment The total outstanding balance on all open invoices. £7,581.14 …" at bounding box center [861, 230] width 87 height 55
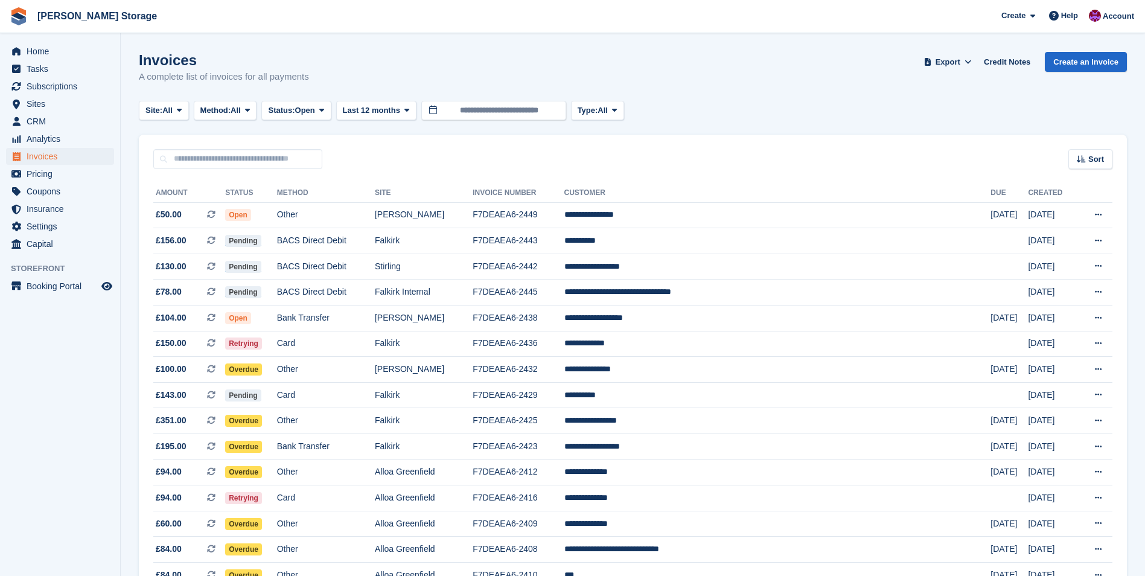
scroll to position [60, 0]
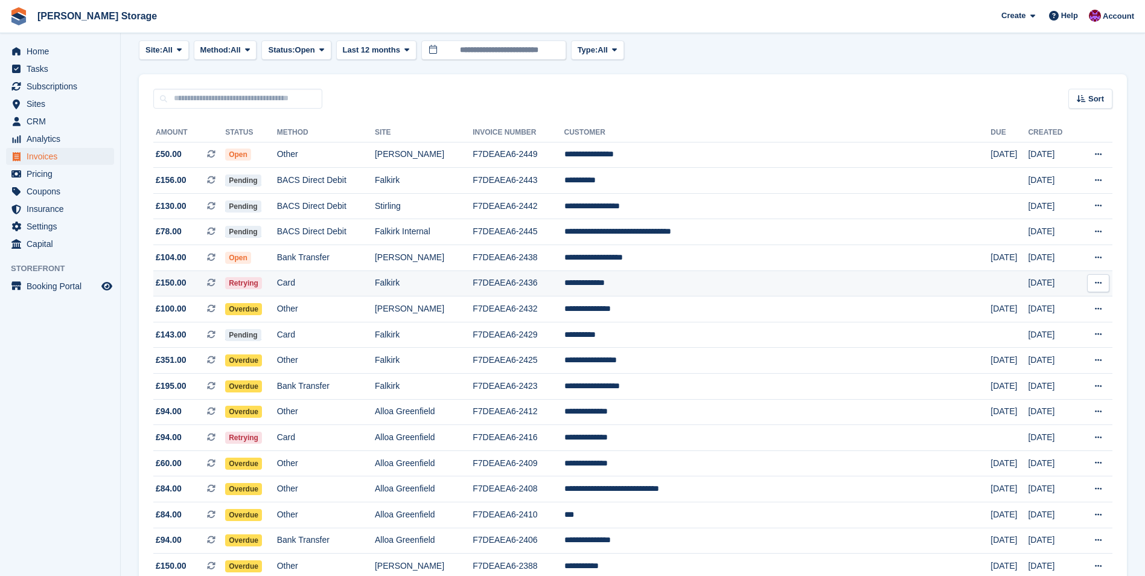
click at [718, 282] on td "**********" at bounding box center [777, 283] width 427 height 26
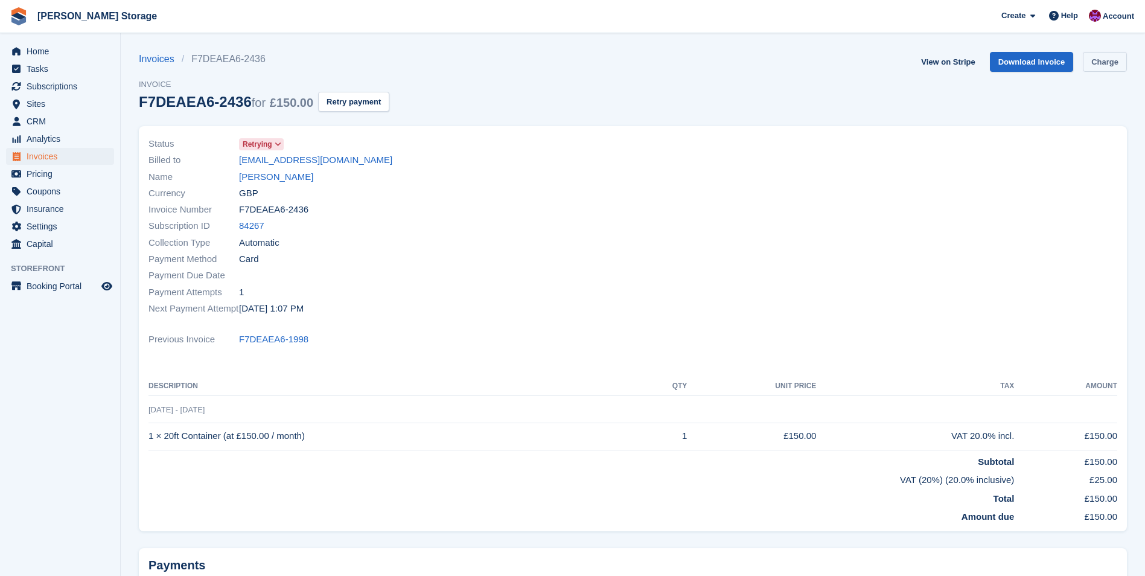
click at [1101, 58] on link "Charge" at bounding box center [1105, 62] width 44 height 20
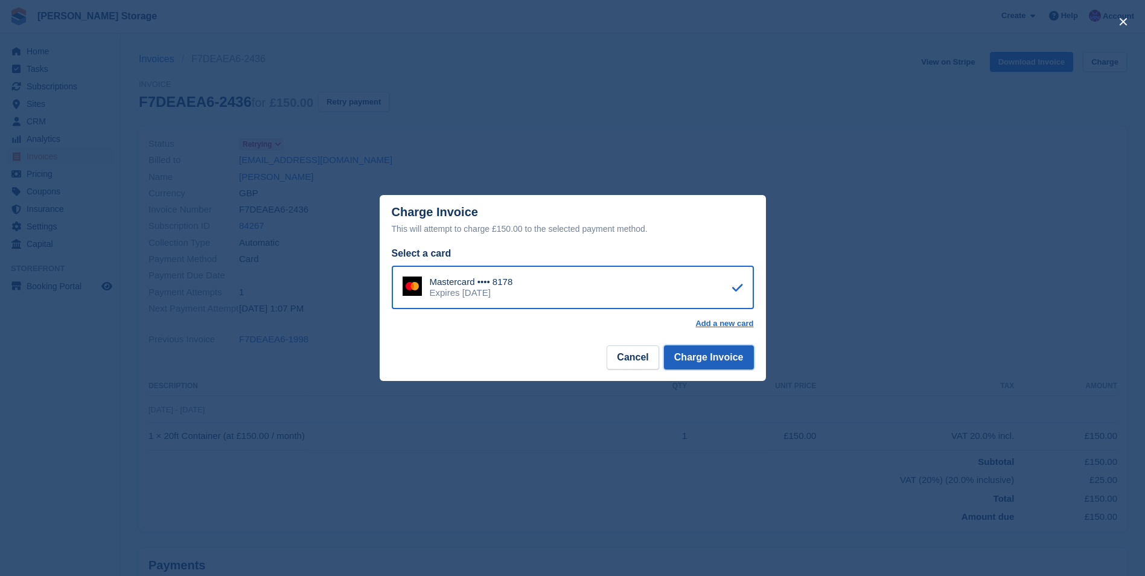
click at [712, 359] on button "Charge Invoice" at bounding box center [709, 357] width 90 height 24
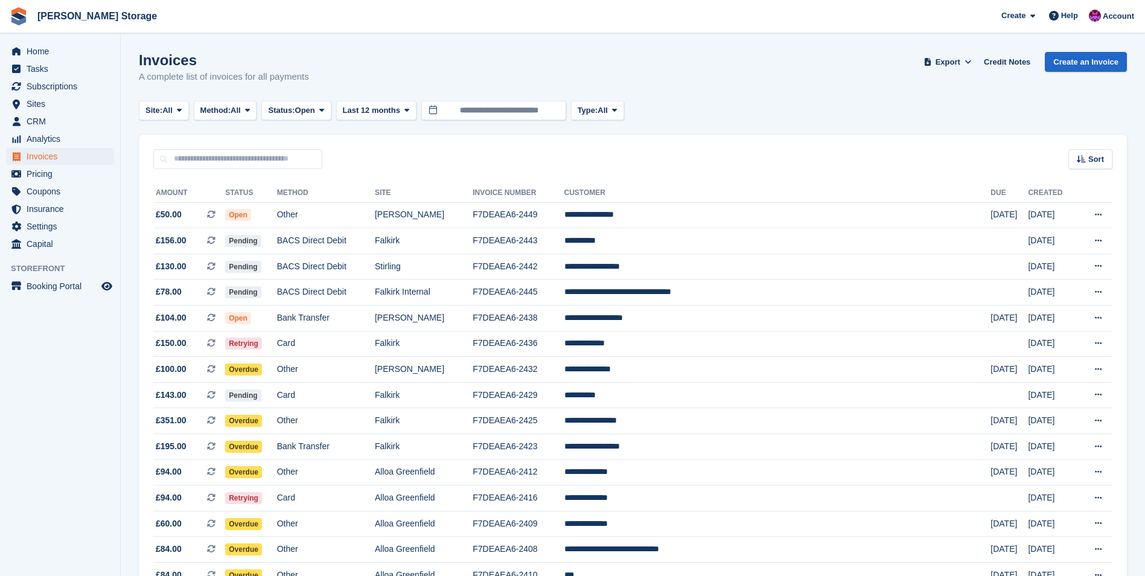
scroll to position [60, 0]
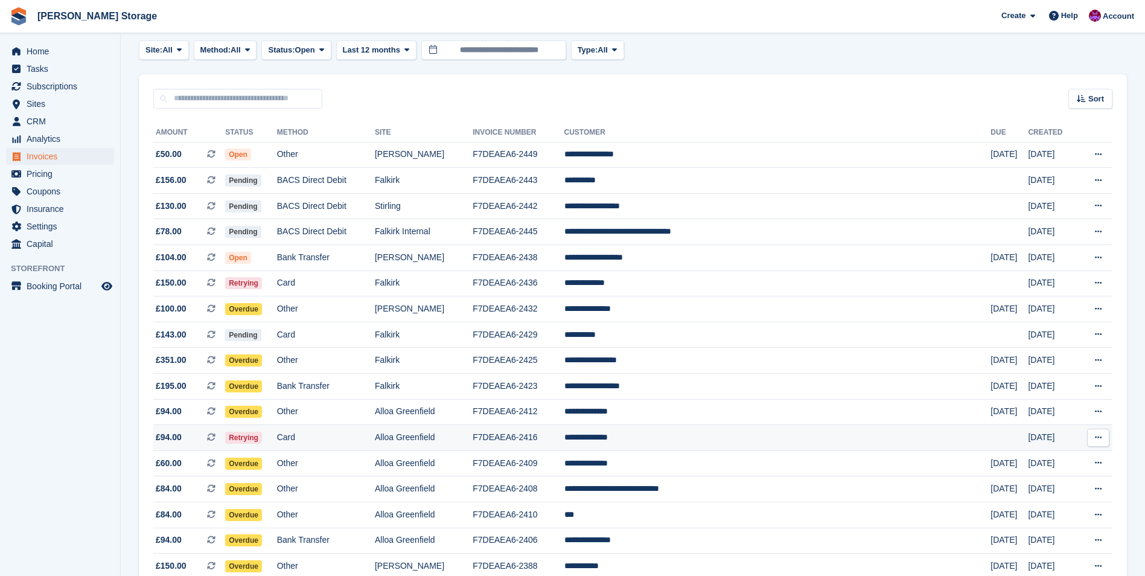
click at [678, 436] on td "**********" at bounding box center [777, 438] width 427 height 26
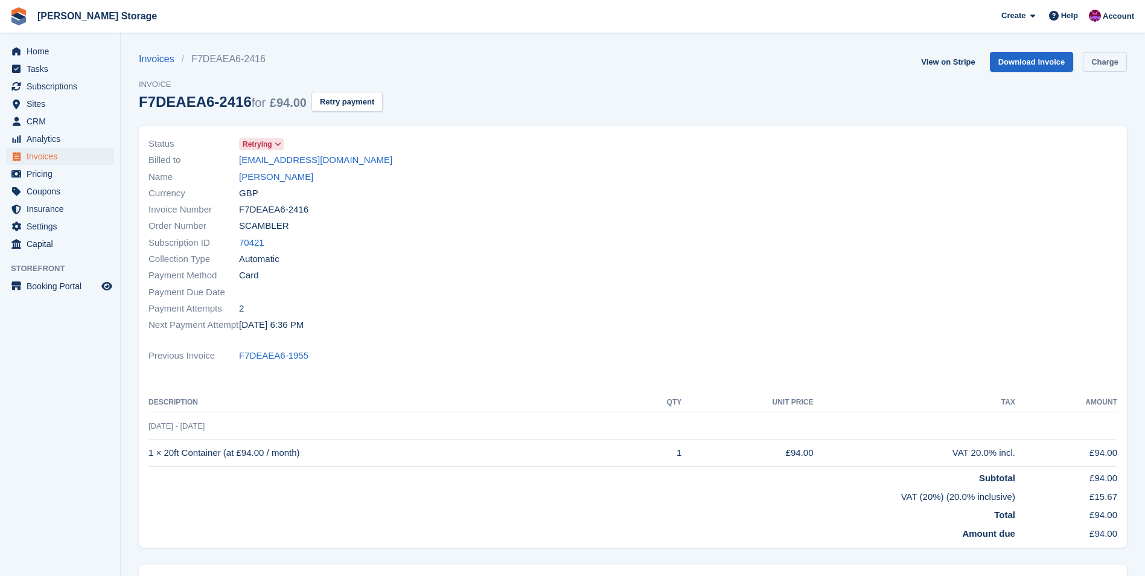
click at [1109, 66] on link "Charge" at bounding box center [1105, 62] width 44 height 20
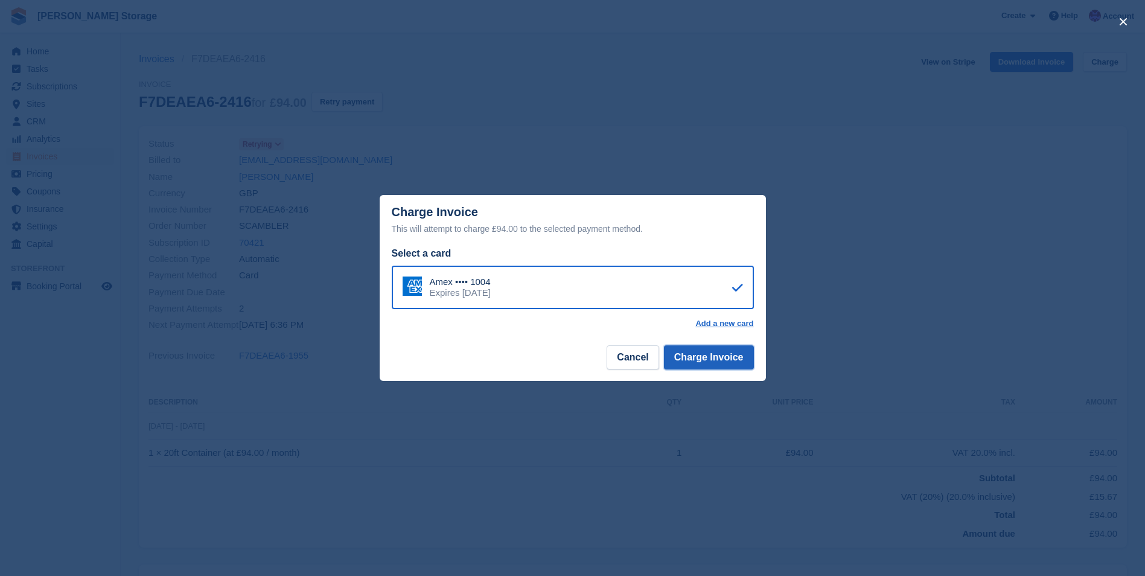
click at [716, 365] on button "Charge Invoice" at bounding box center [709, 357] width 90 height 24
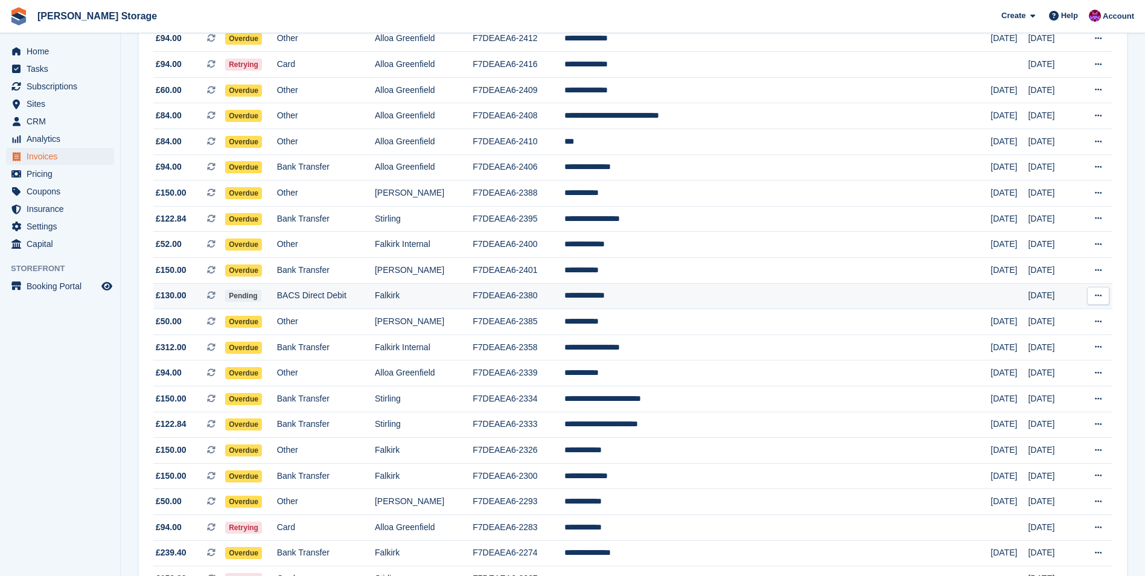
scroll to position [543, 0]
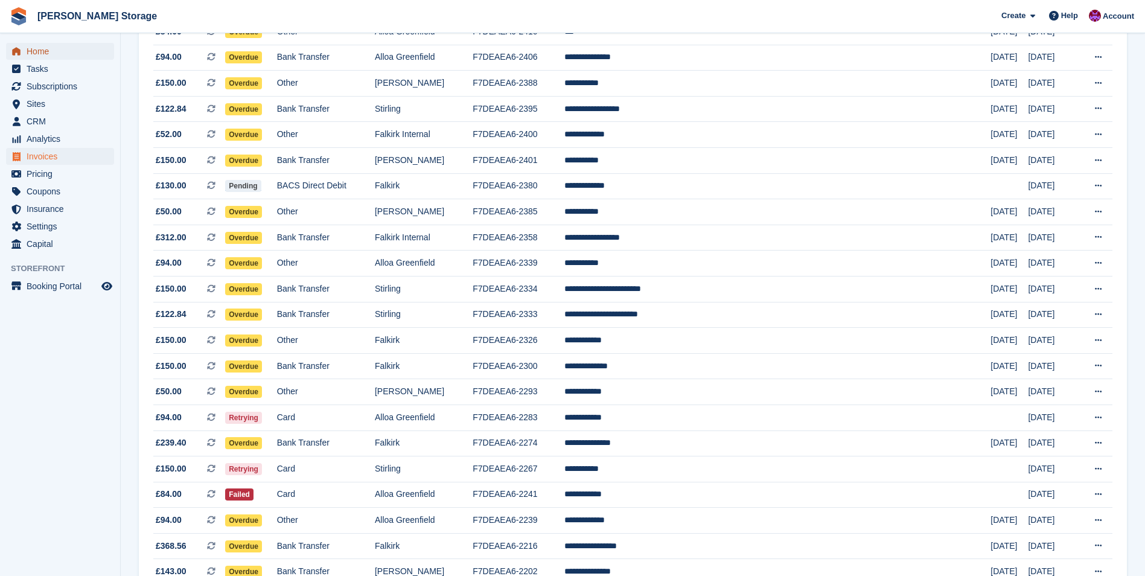
click at [67, 50] on span "Home" at bounding box center [63, 51] width 72 height 17
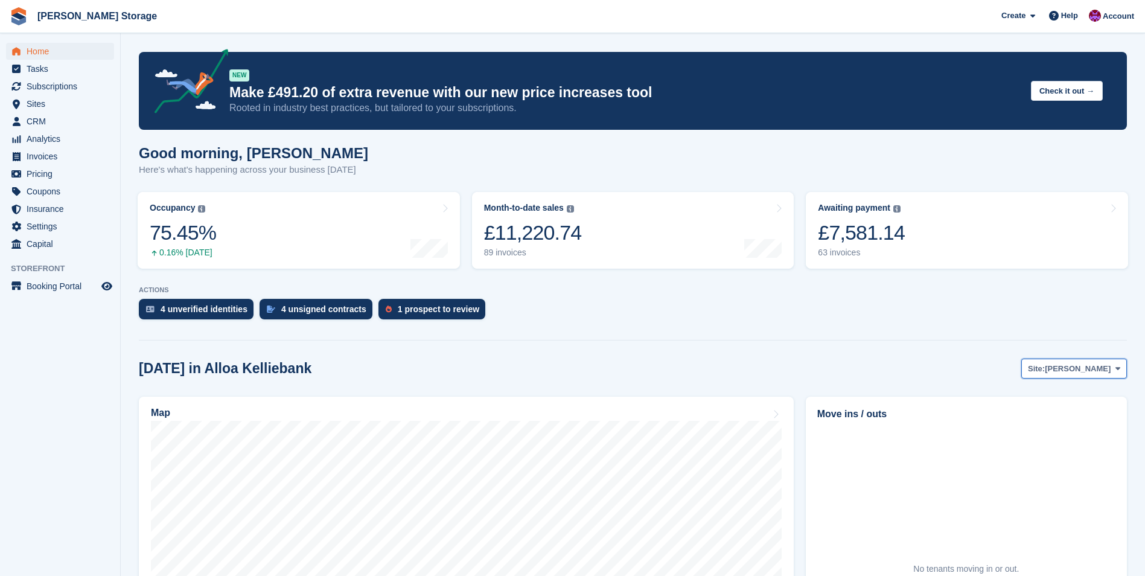
click at [1082, 378] on button "Site: Alloa Kelliebank" at bounding box center [1074, 369] width 106 height 20
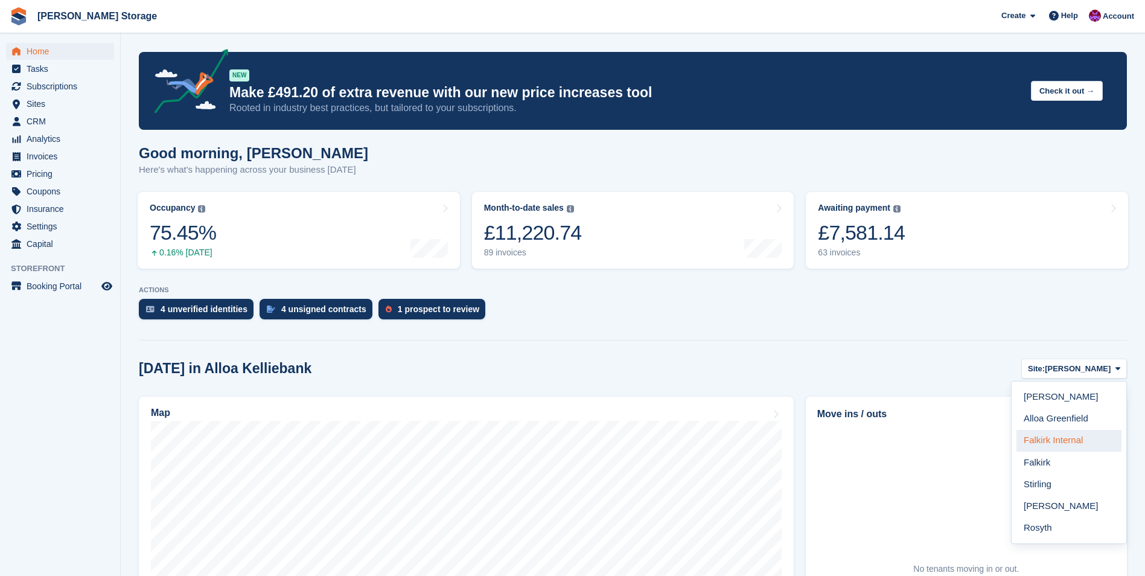
click at [1058, 440] on link "Falkirk Internal" at bounding box center [1068, 441] width 105 height 22
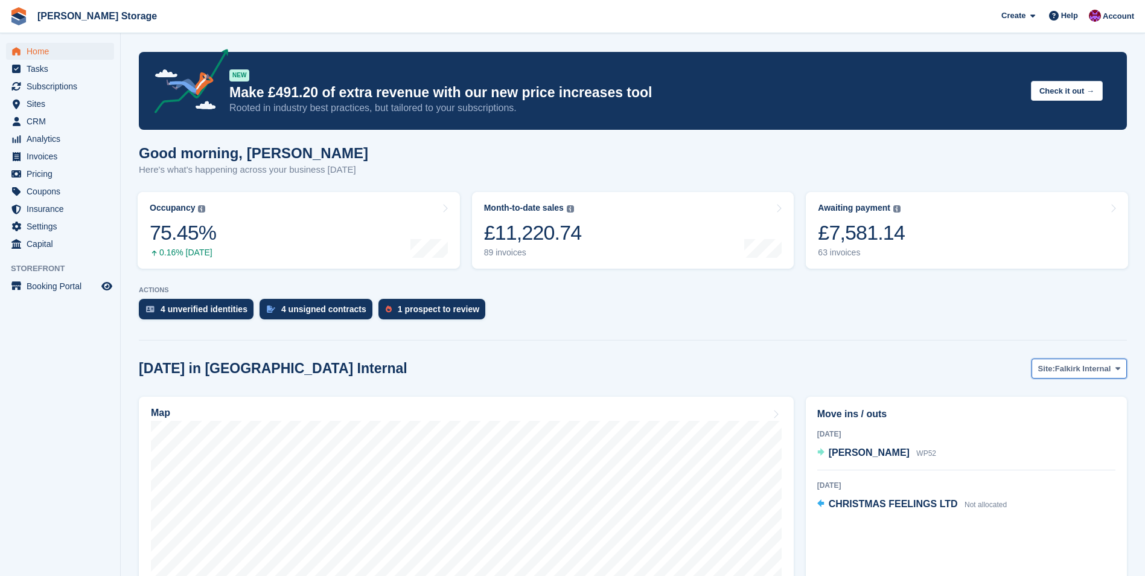
click at [1078, 368] on span "Falkirk Internal" at bounding box center [1083, 369] width 56 height 12
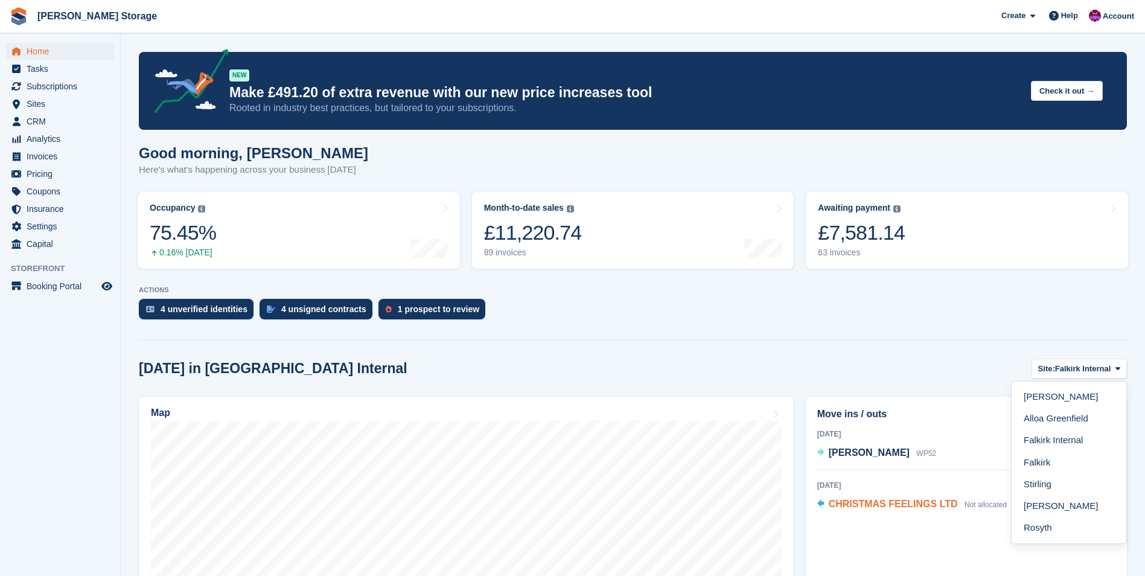
click at [884, 503] on span "CHRISTMAS FEELINGS LTD" at bounding box center [893, 504] width 129 height 10
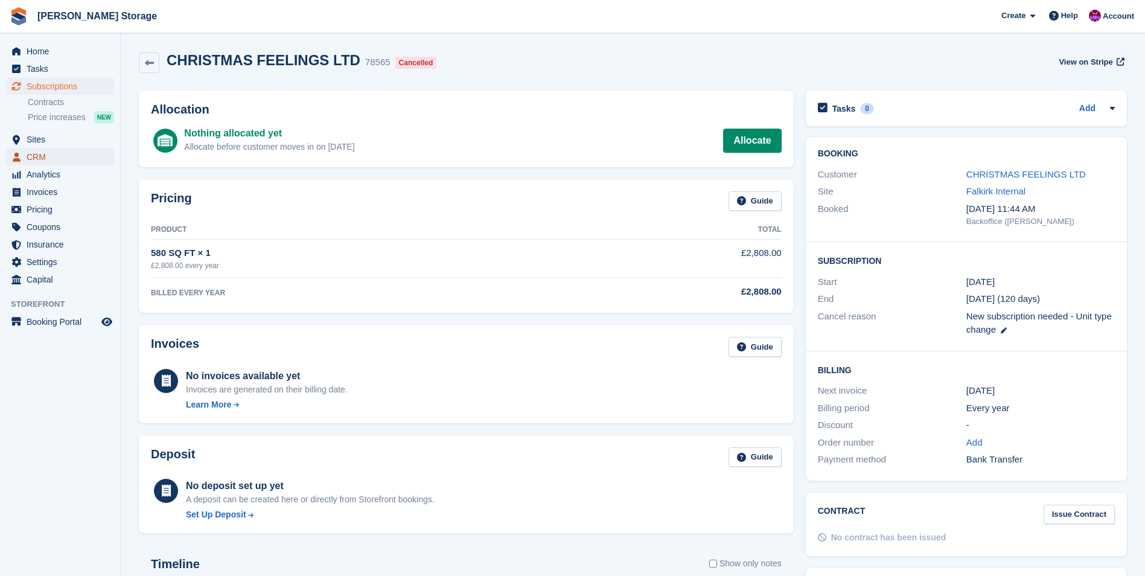
click at [38, 157] on span "CRM" at bounding box center [63, 156] width 72 height 17
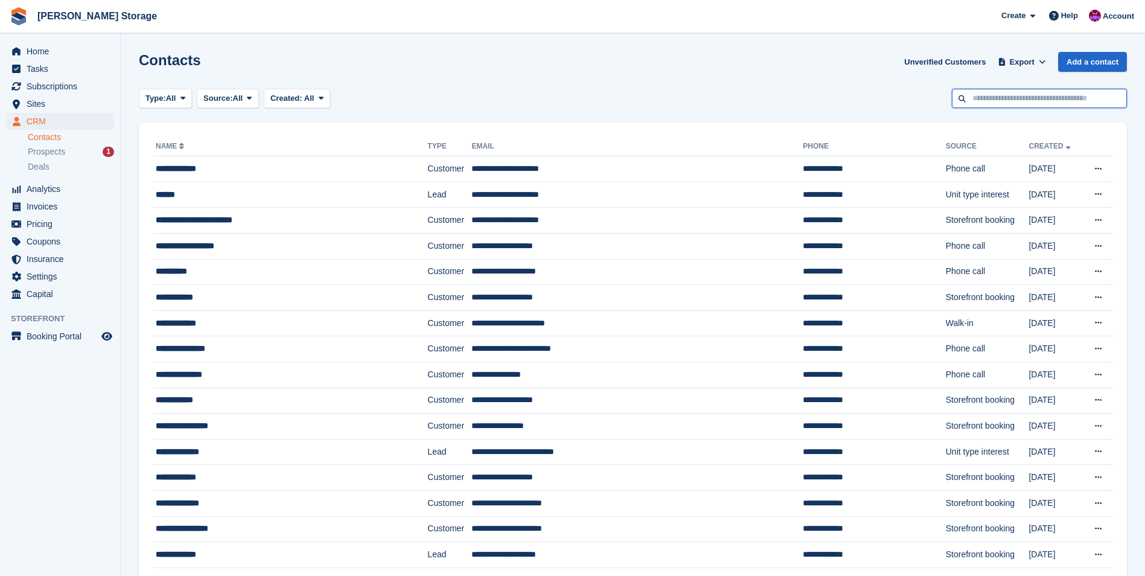
click at [1011, 100] on input "text" at bounding box center [1039, 99] width 175 height 20
type input "*********"
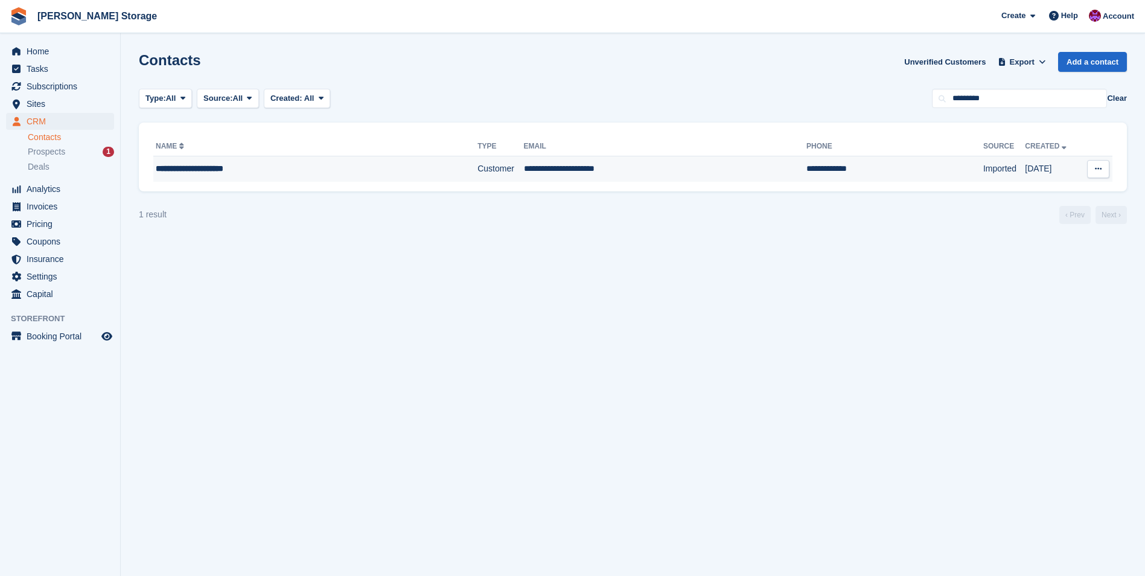
click at [524, 170] on td "**********" at bounding box center [665, 168] width 283 height 25
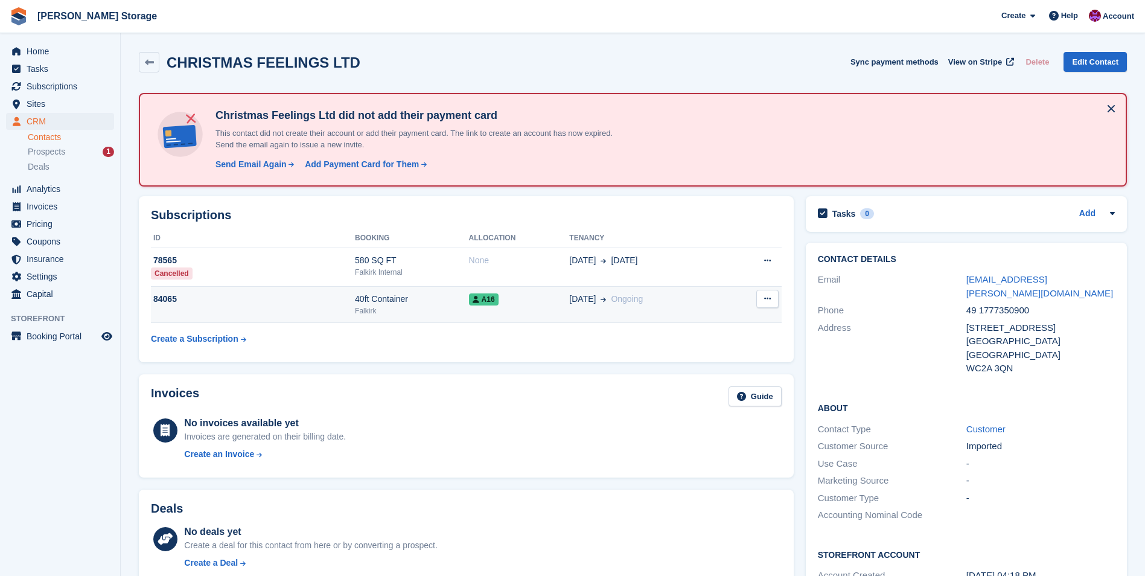
click at [419, 299] on div "40ft Container" at bounding box center [412, 299] width 114 height 13
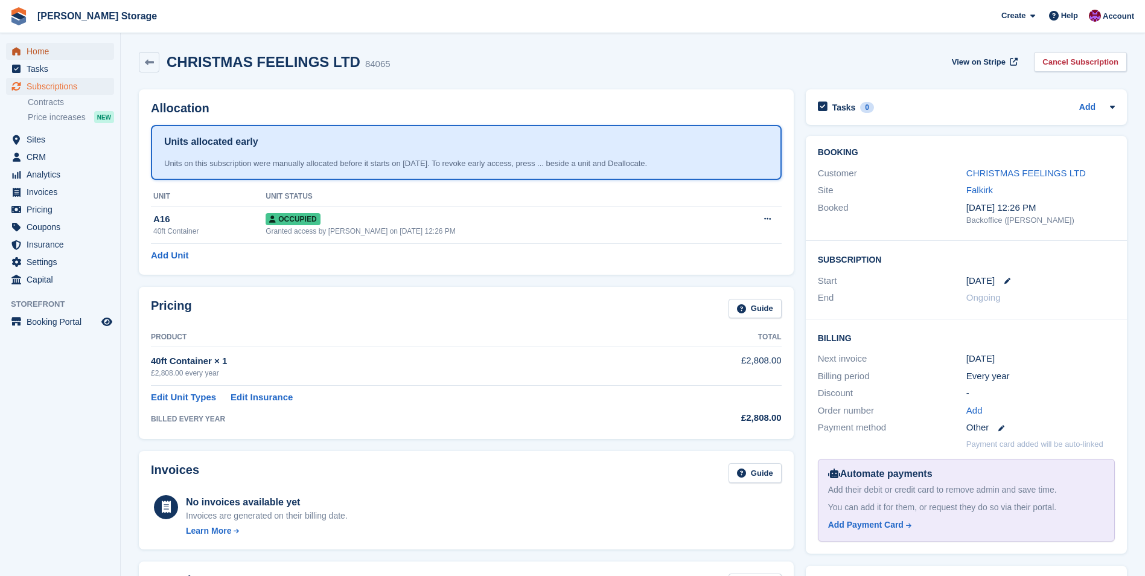
click at [32, 51] on span "Home" at bounding box center [63, 51] width 72 height 17
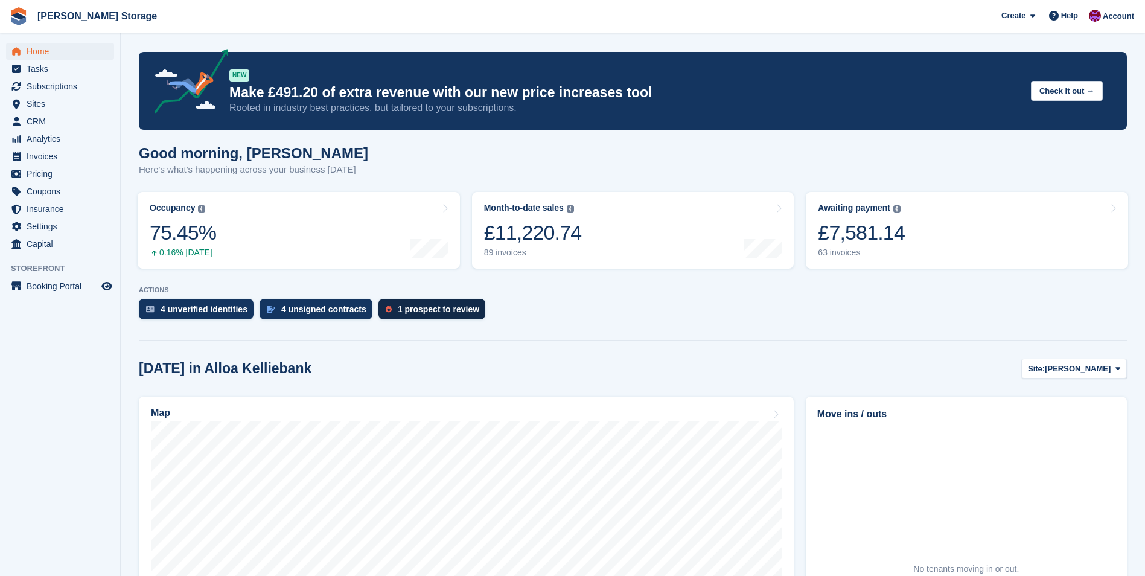
click at [436, 313] on div "1 prospect to review" at bounding box center [438, 309] width 81 height 10
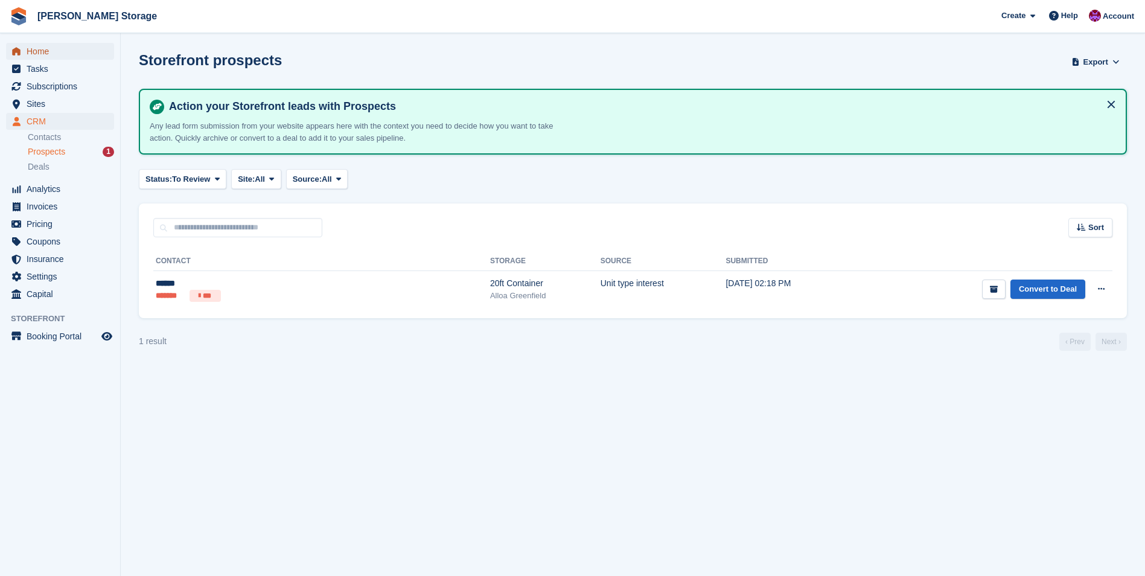
click at [44, 48] on span "Home" at bounding box center [63, 51] width 72 height 17
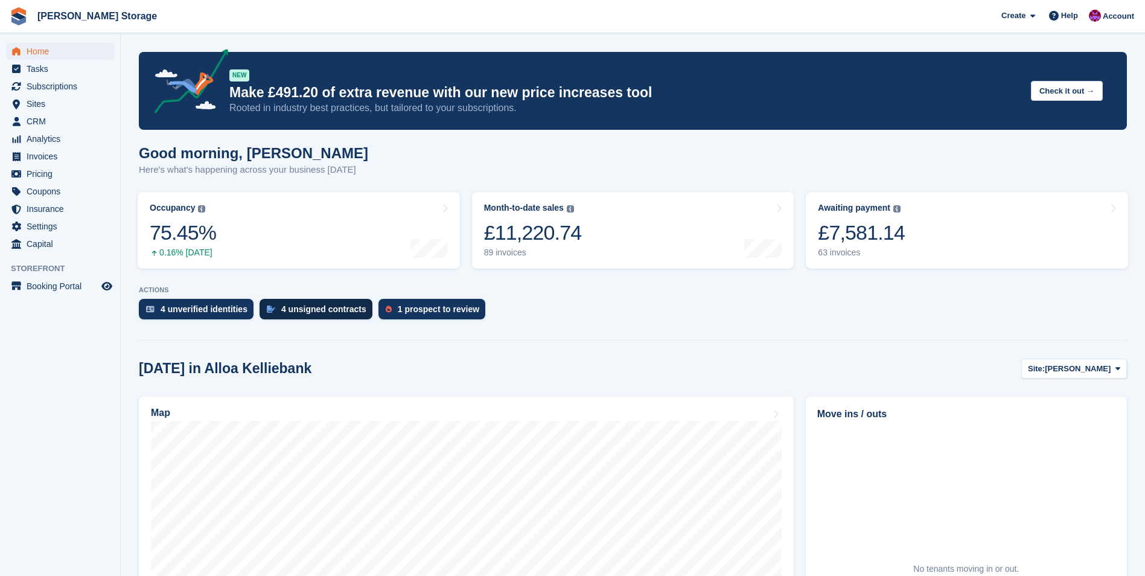
click at [310, 305] on div "4 unsigned contracts" at bounding box center [323, 309] width 85 height 10
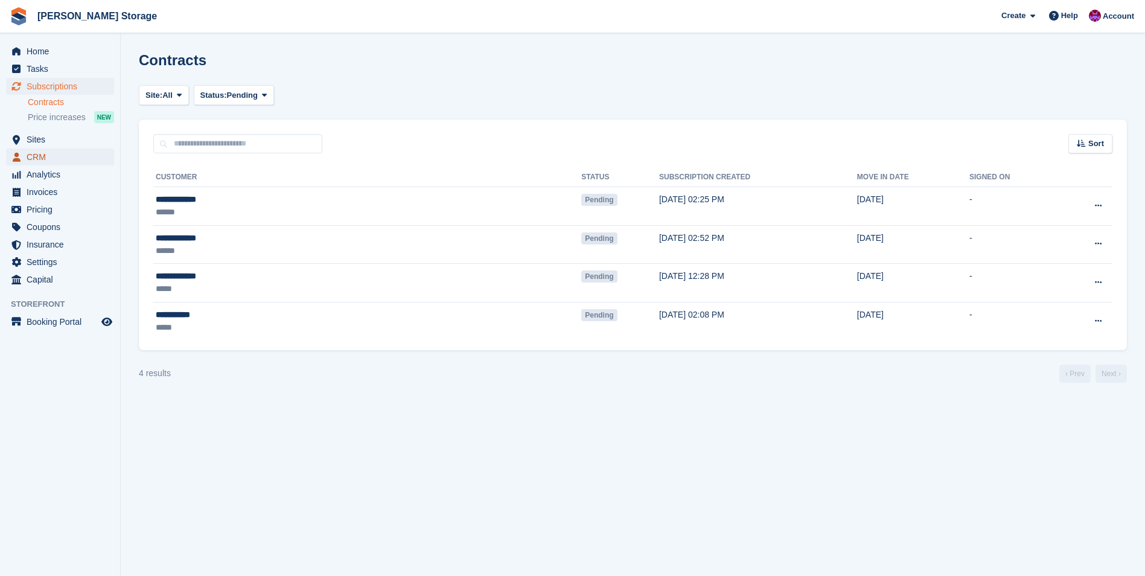
click at [30, 153] on span "CRM" at bounding box center [63, 156] width 72 height 17
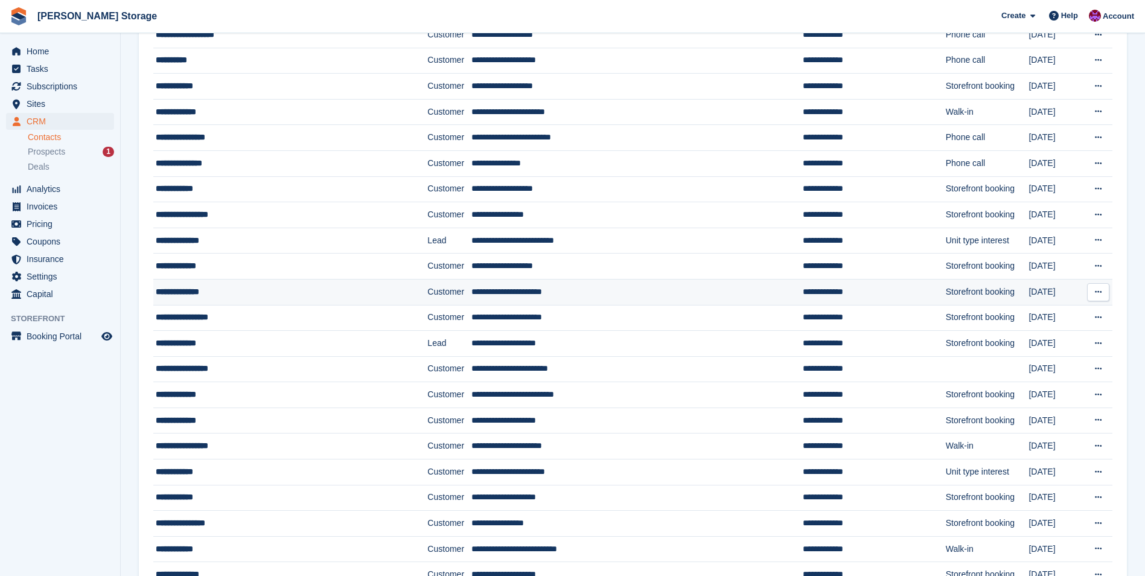
scroll to position [241, 0]
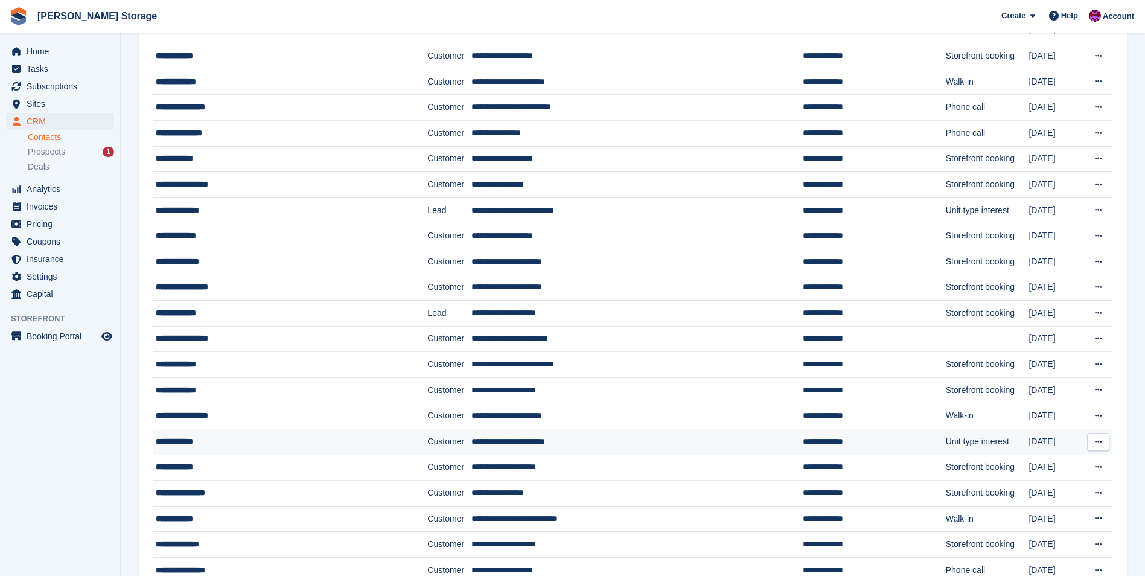
click at [341, 438] on div "**********" at bounding box center [268, 441] width 225 height 13
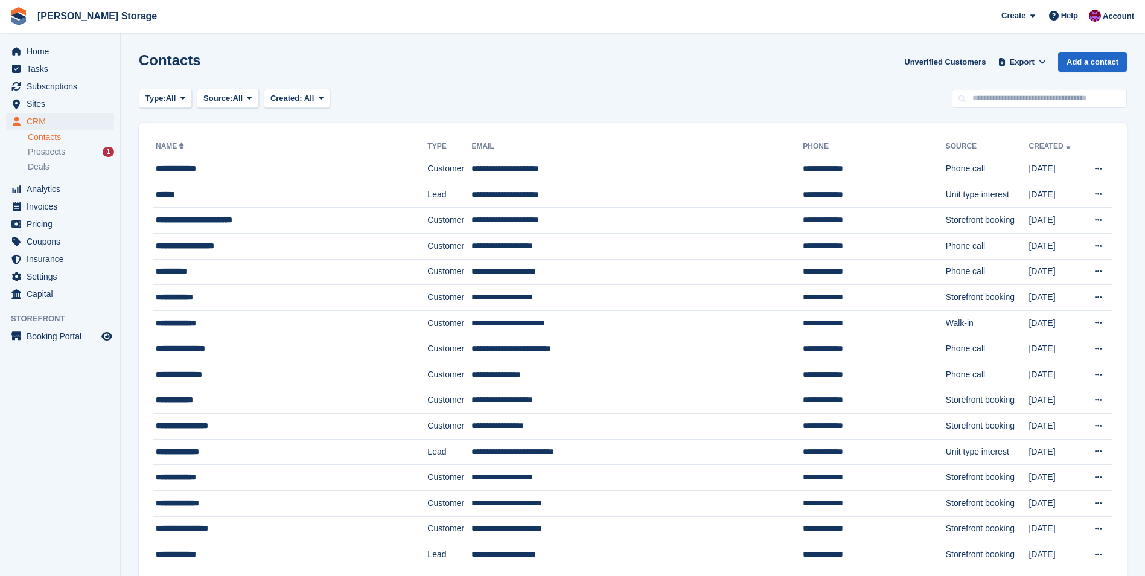
scroll to position [241, 0]
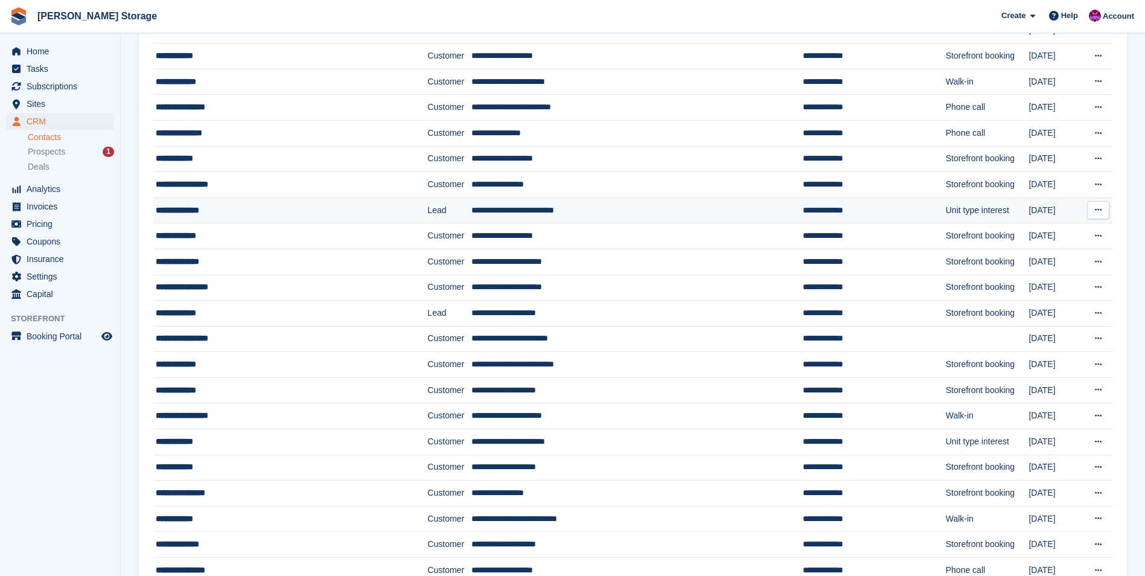
click at [359, 208] on div "**********" at bounding box center [268, 210] width 225 height 13
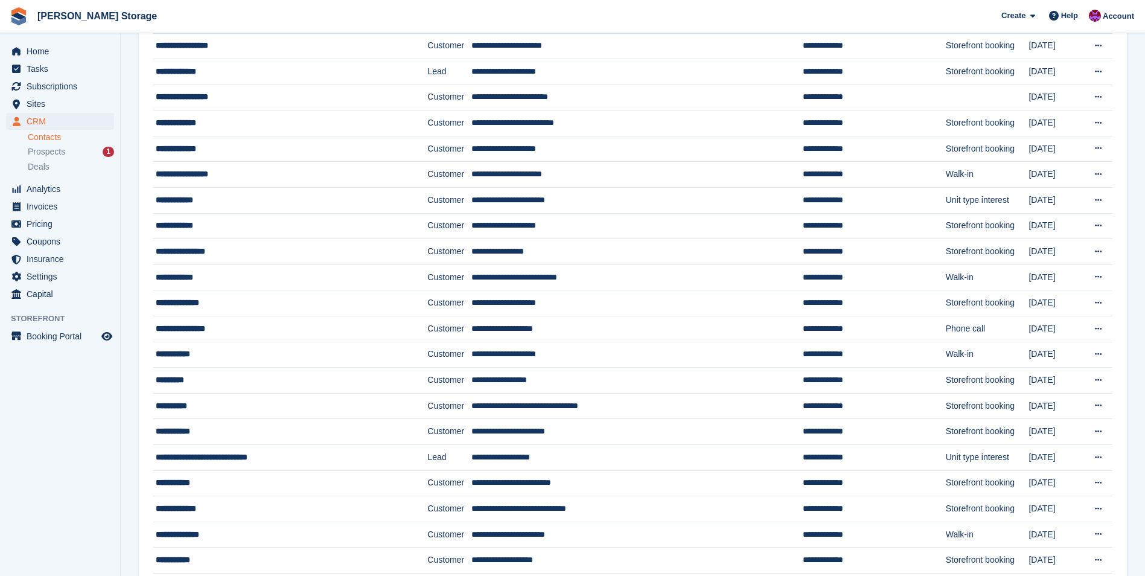
scroll to position [241, 0]
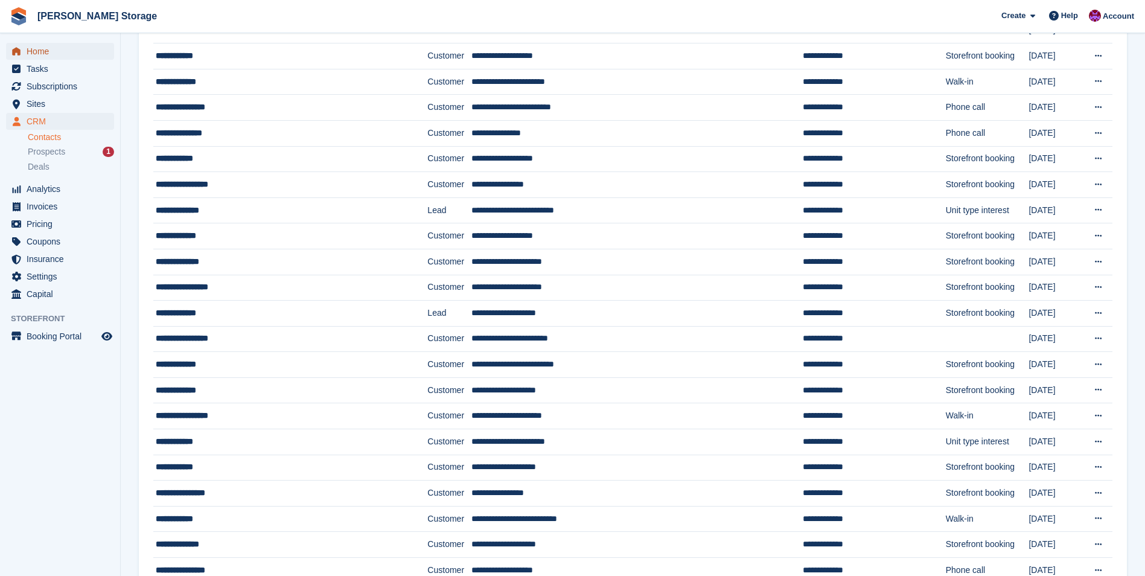
click at [33, 57] on span "Home" at bounding box center [63, 51] width 72 height 17
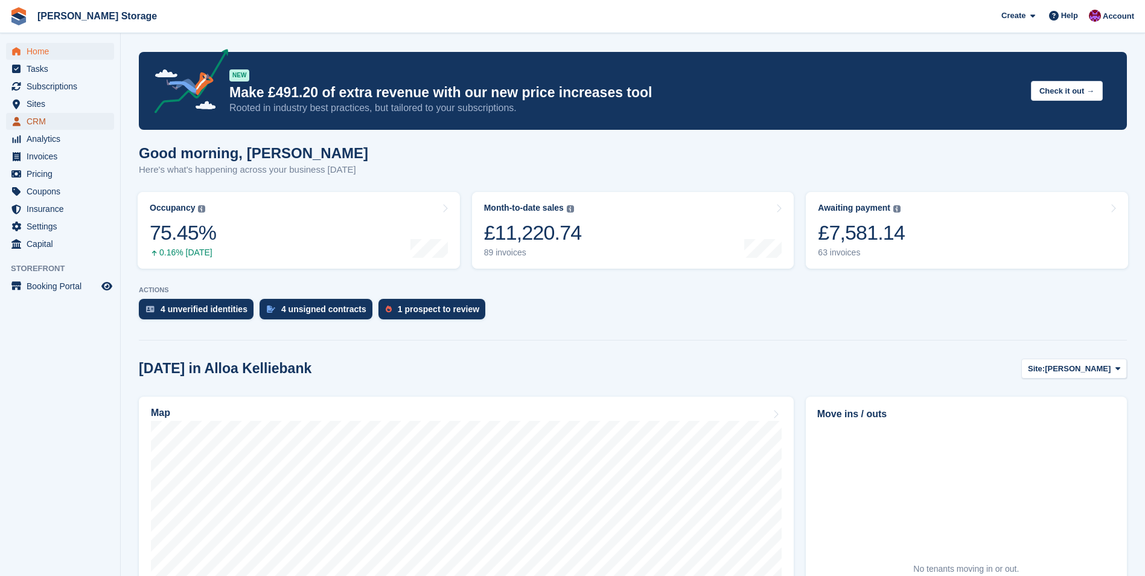
click at [49, 120] on span "CRM" at bounding box center [63, 121] width 72 height 17
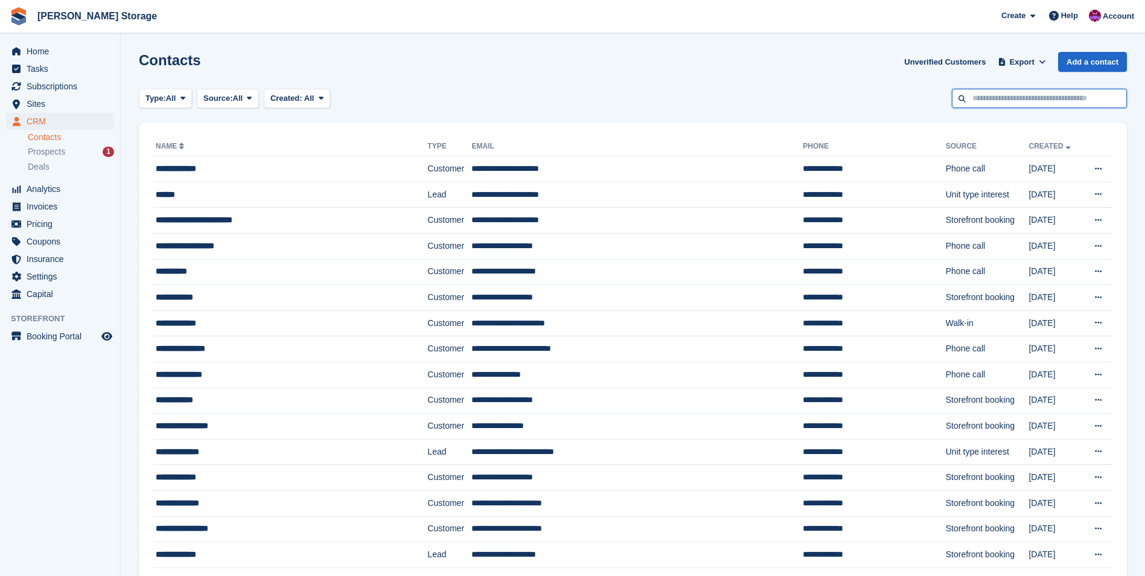
click at [1006, 97] on input "text" at bounding box center [1039, 99] width 175 height 20
type input "*****"
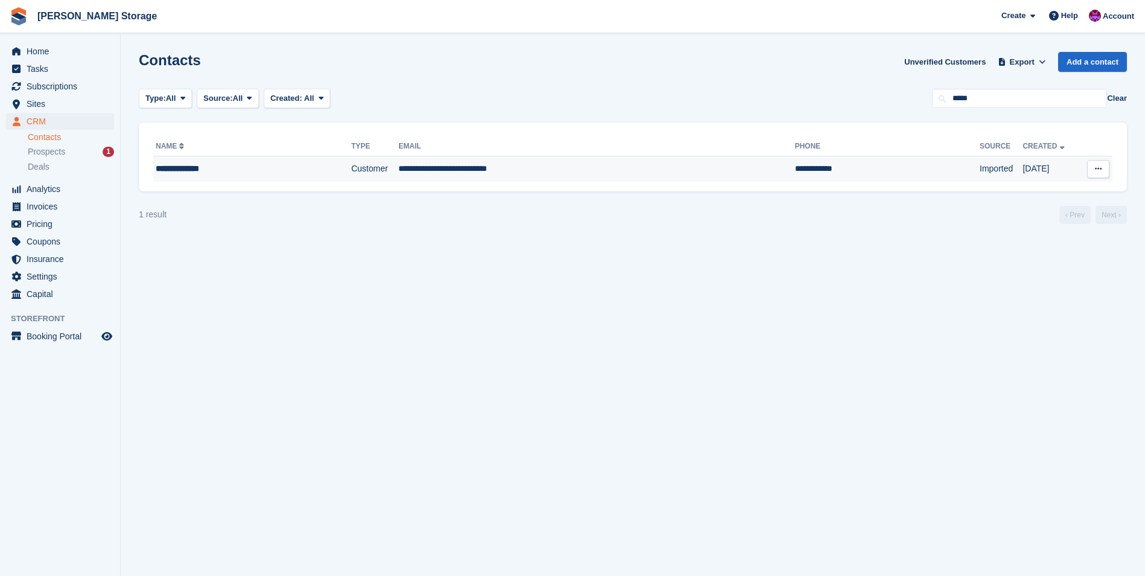
click at [458, 169] on td "**********" at bounding box center [596, 168] width 396 height 25
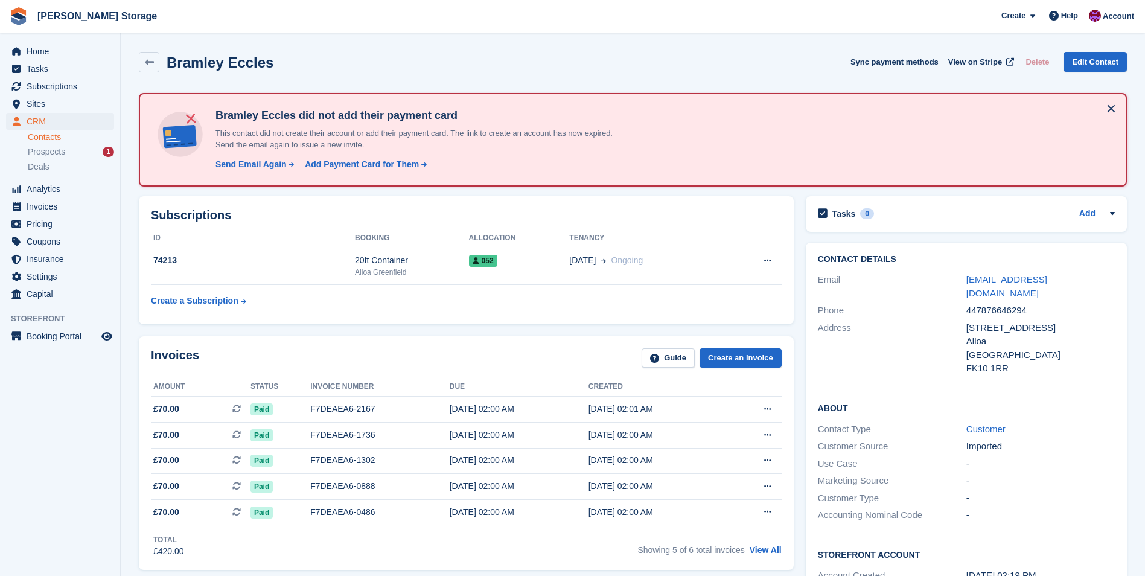
click at [63, 438] on aside "Home Tasks Subscriptions Subscriptions Subscriptions Contracts Price increases …" at bounding box center [60, 290] width 120 height 515
click at [41, 48] on span "Home" at bounding box center [63, 51] width 72 height 17
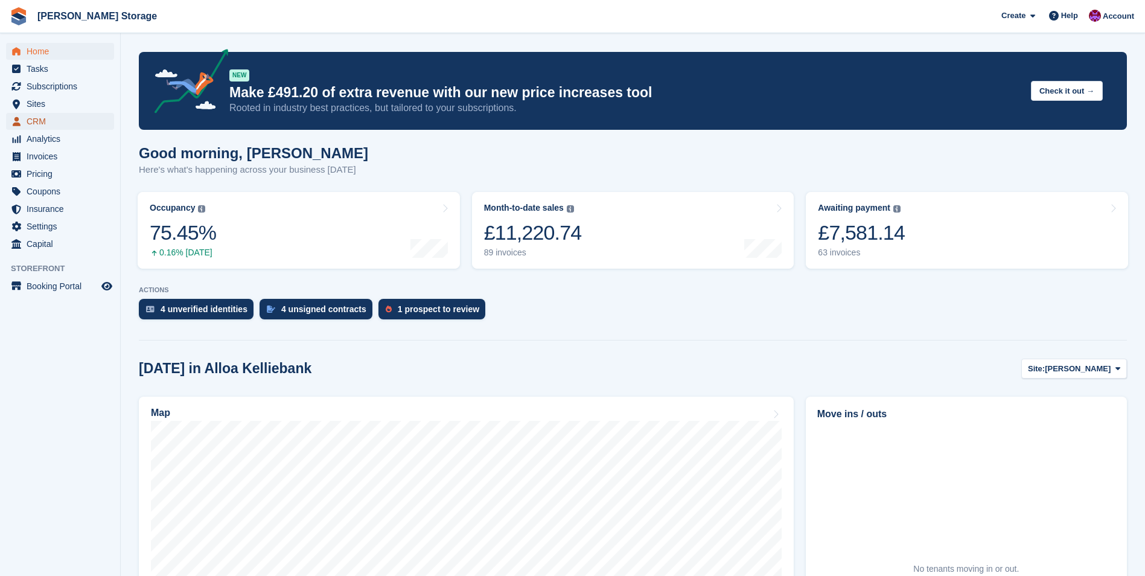
click at [54, 119] on span "CRM" at bounding box center [63, 121] width 72 height 17
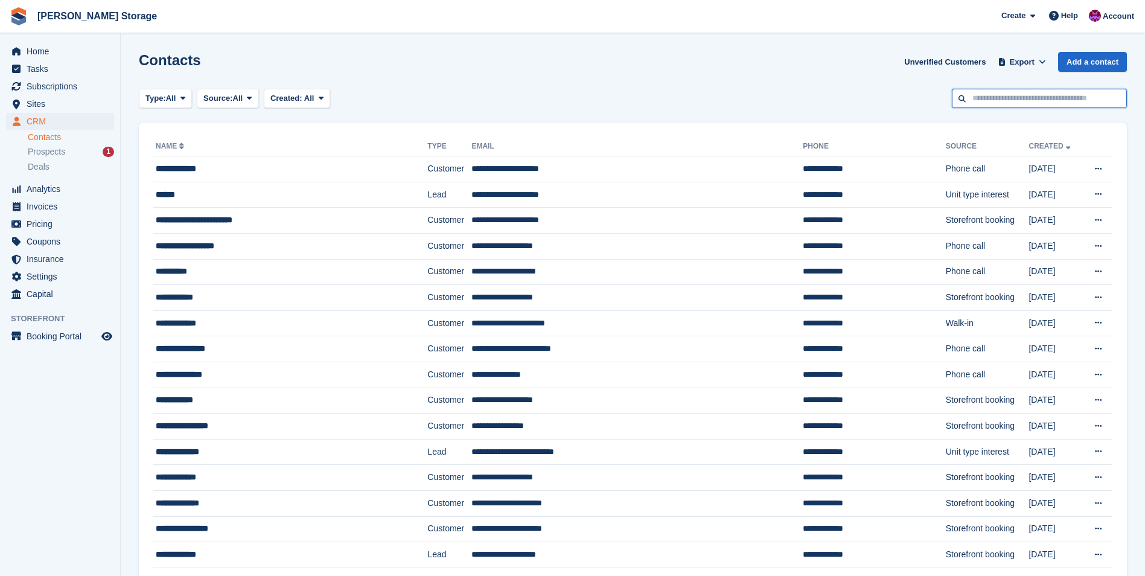
click at [980, 101] on input "text" at bounding box center [1039, 99] width 175 height 20
type input "******"
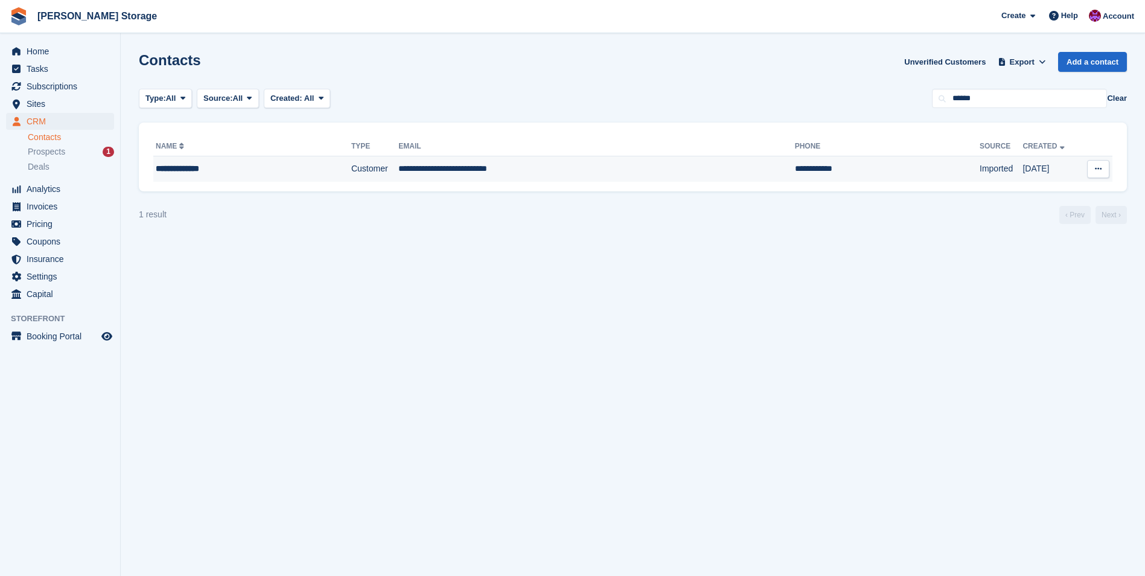
click at [372, 159] on td "Customer" at bounding box center [374, 168] width 47 height 25
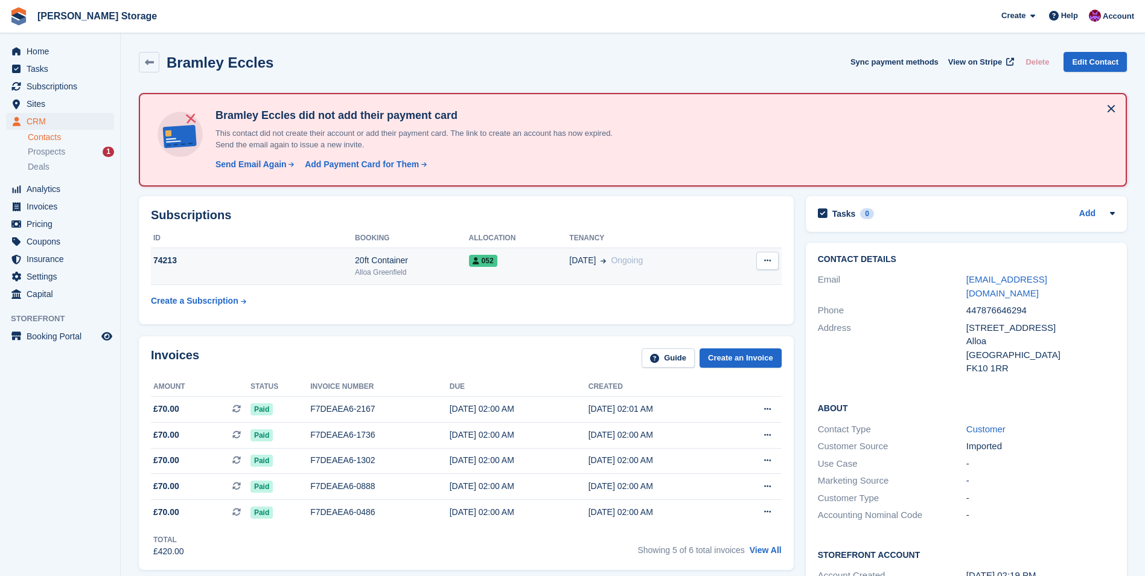
click at [541, 265] on div "052" at bounding box center [519, 260] width 101 height 13
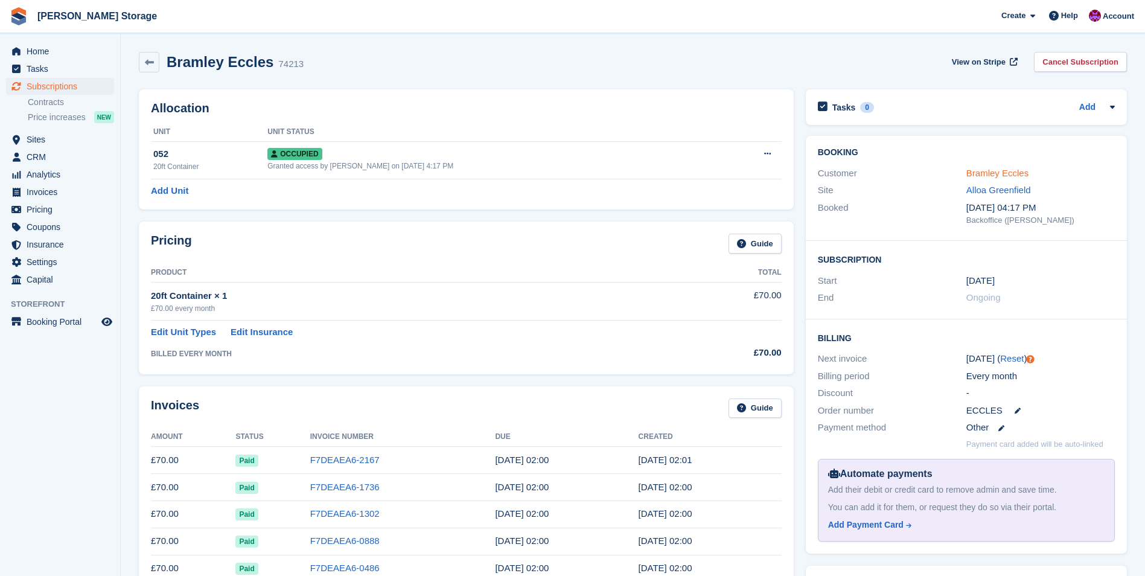
click at [989, 174] on link "Bramley Eccles" at bounding box center [997, 173] width 62 height 10
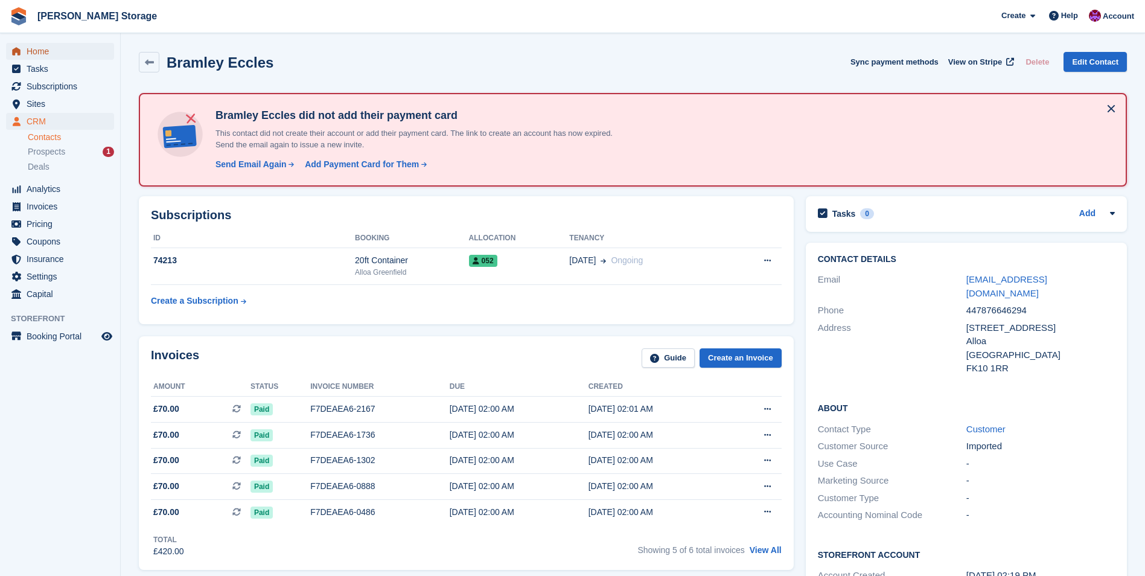
click at [8, 51] on link "Home" at bounding box center [60, 51] width 108 height 17
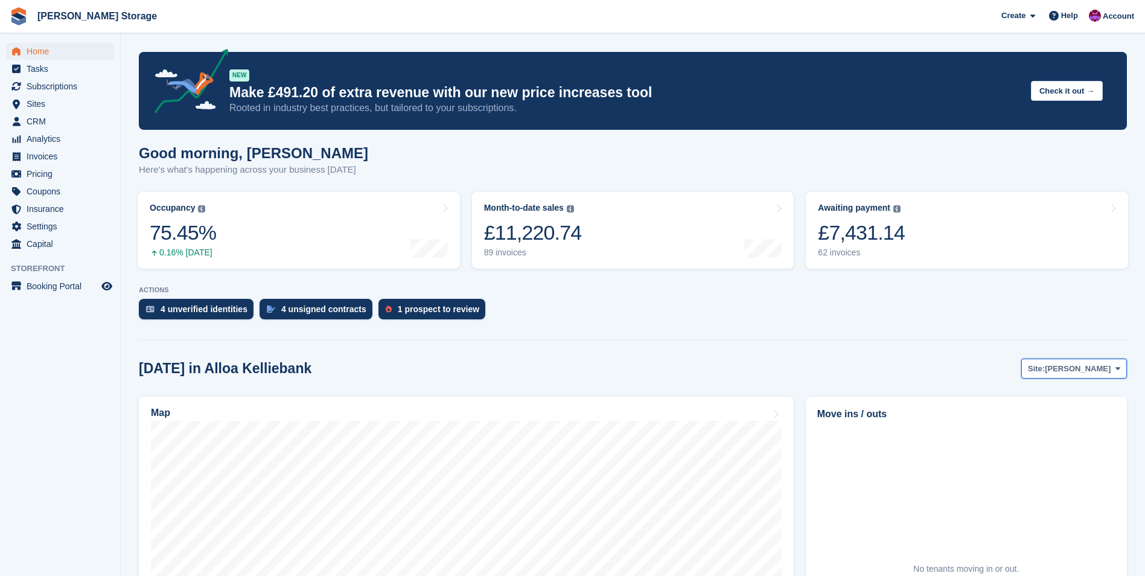
click at [1045, 367] on span "Site:" at bounding box center [1036, 369] width 17 height 12
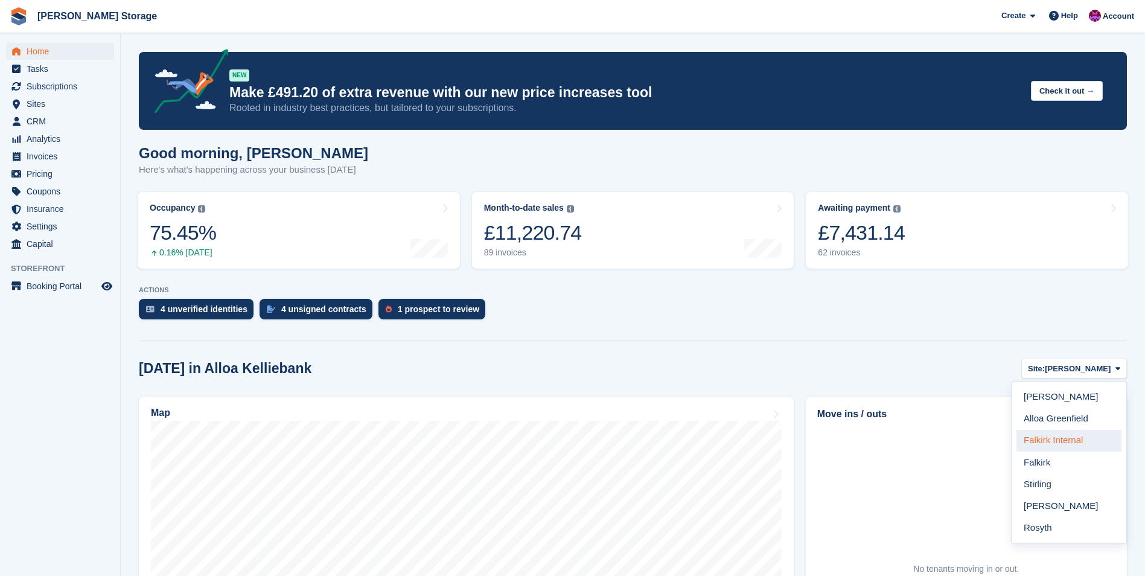
click at [1051, 436] on link "Falkirk Internal" at bounding box center [1068, 441] width 105 height 22
